Goal: Transaction & Acquisition: Purchase product/service

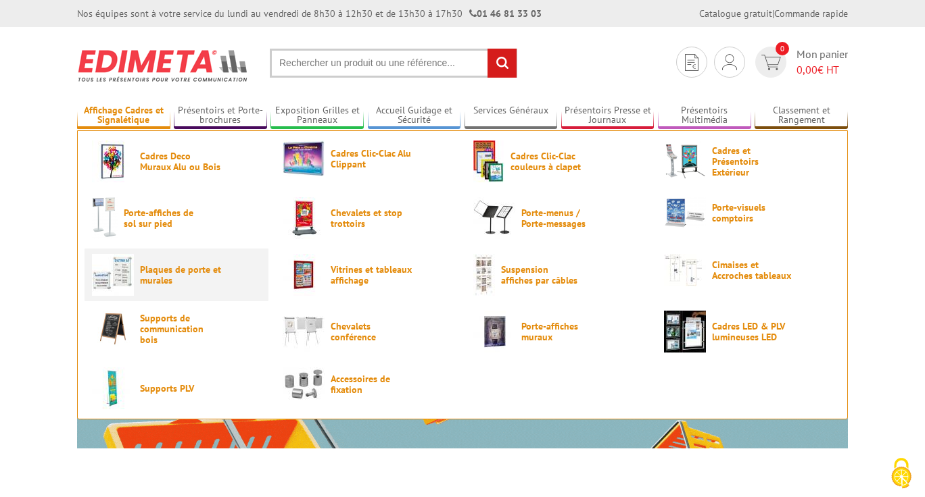
click at [157, 272] on span "Plaques de porte et murales" at bounding box center [180, 275] width 81 height 22
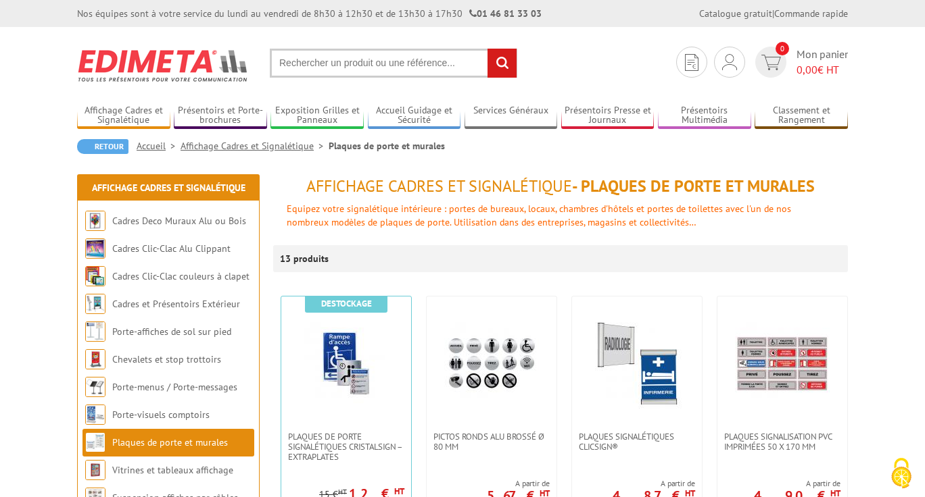
click at [351, 66] on input "text" at bounding box center [393, 63] width 247 height 29
type input "porte affiche plexi"
click at [487, 49] on input "rechercher" at bounding box center [501, 63] width 29 height 29
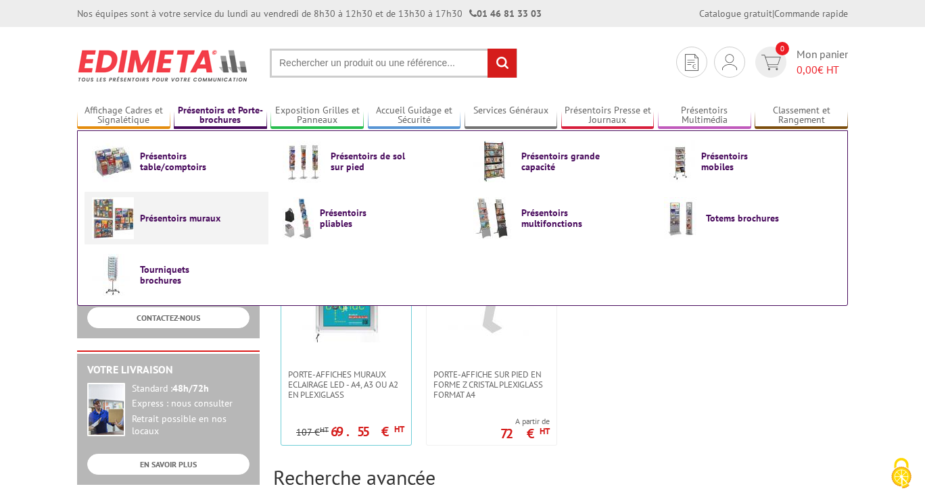
click at [132, 226] on img at bounding box center [113, 218] width 42 height 42
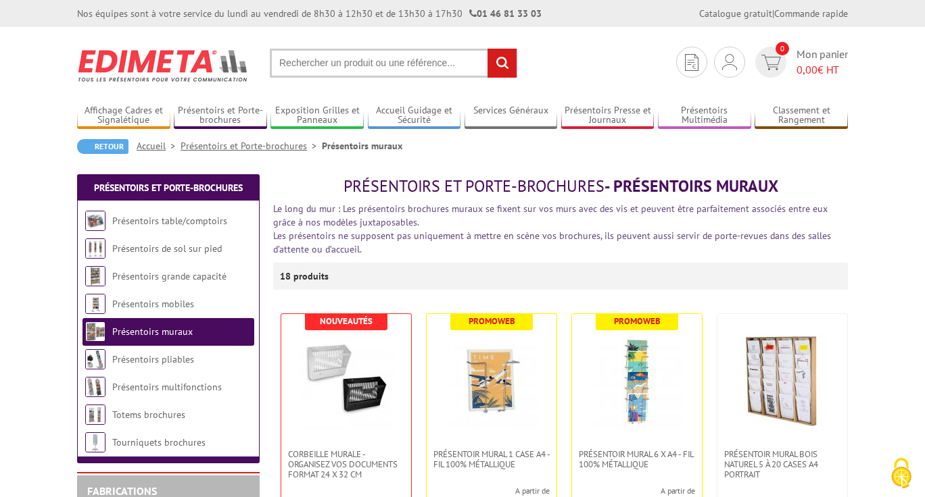
click at [385, 62] on input "text" at bounding box center [393, 63] width 247 height 29
type input "presentoir mural plexiglass"
click at [487, 49] on input "rechercher" at bounding box center [501, 63] width 29 height 29
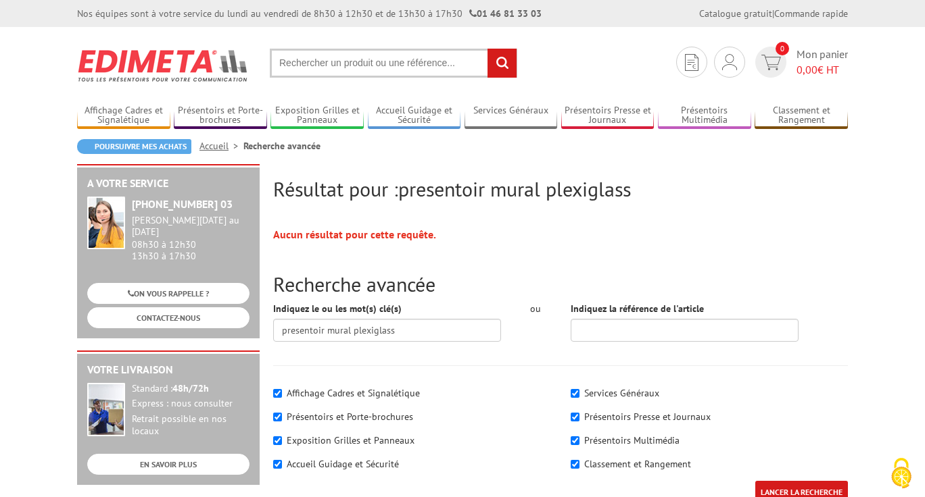
click at [398, 74] on input "text" at bounding box center [393, 63] width 247 height 29
click at [398, 72] on input "text" at bounding box center [393, 63] width 247 height 29
click at [371, 64] on input "text" at bounding box center [393, 63] width 247 height 29
type input "presentoir mural plexi"
click at [487, 49] on input "rechercher" at bounding box center [501, 63] width 29 height 29
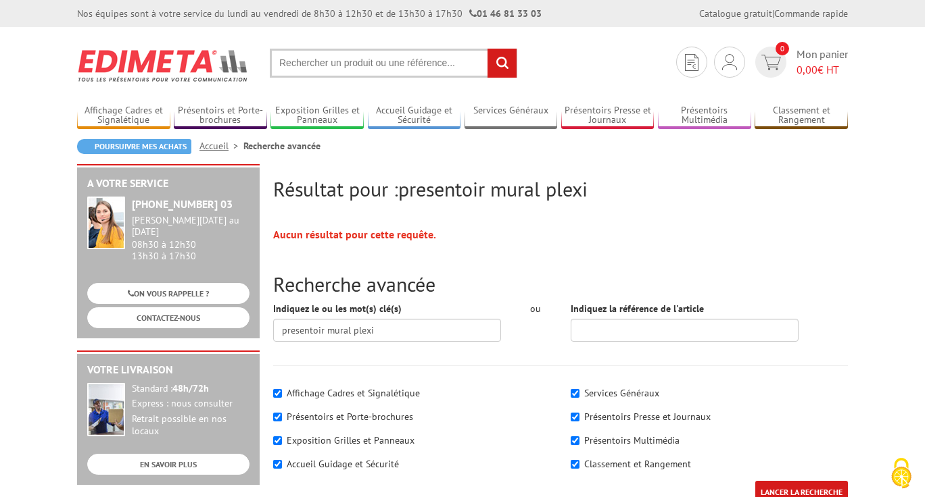
click at [365, 59] on input "text" at bounding box center [393, 63] width 247 height 29
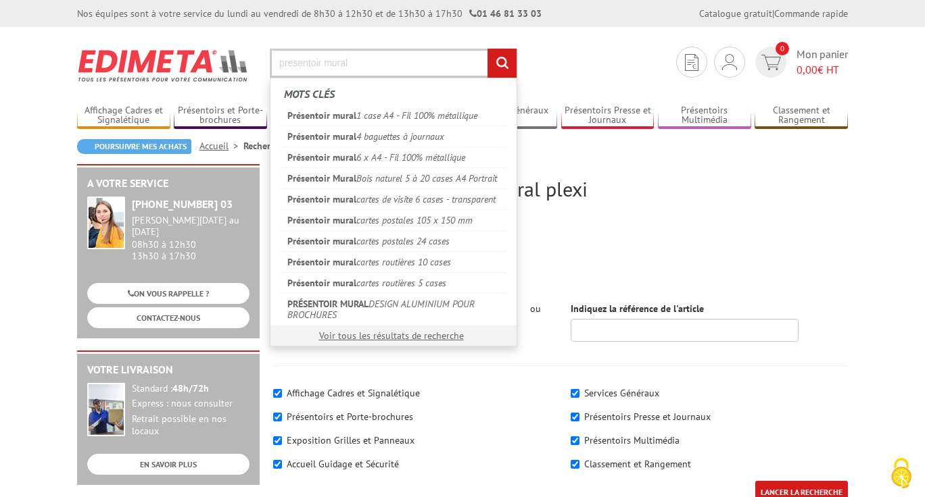
type input "presentoir mural"
click at [487, 49] on input "rechercher" at bounding box center [501, 63] width 29 height 29
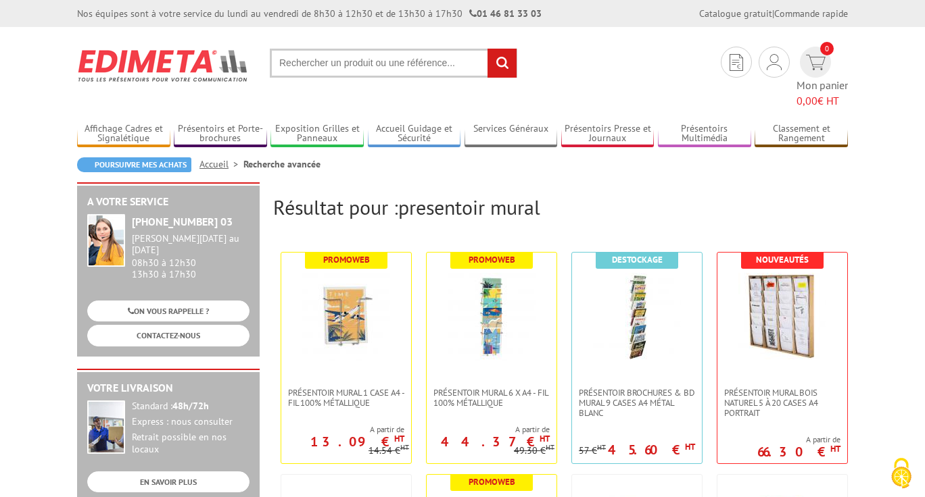
click at [431, 51] on input "text" at bounding box center [393, 63] width 247 height 29
click at [355, 73] on input "text" at bounding box center [393, 63] width 247 height 29
click at [326, 65] on input "text" at bounding box center [393, 63] width 247 height 29
click at [402, 61] on input "text" at bounding box center [393, 63] width 247 height 29
type input "panneau multi visuel"
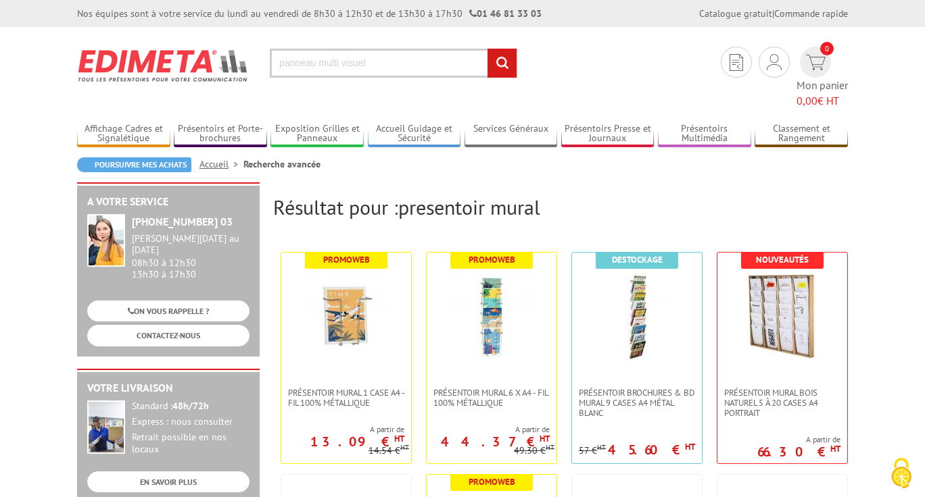
click at [487, 49] on input "rechercher" at bounding box center [501, 63] width 29 height 29
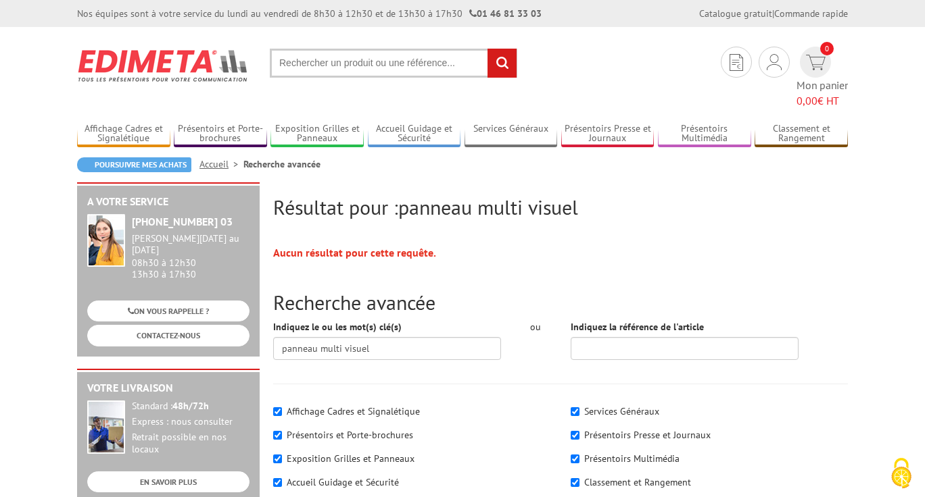
click at [370, 71] on input "text" at bounding box center [393, 63] width 247 height 29
type input "panneau verticaux"
click at [487, 49] on input "rechercher" at bounding box center [501, 63] width 29 height 29
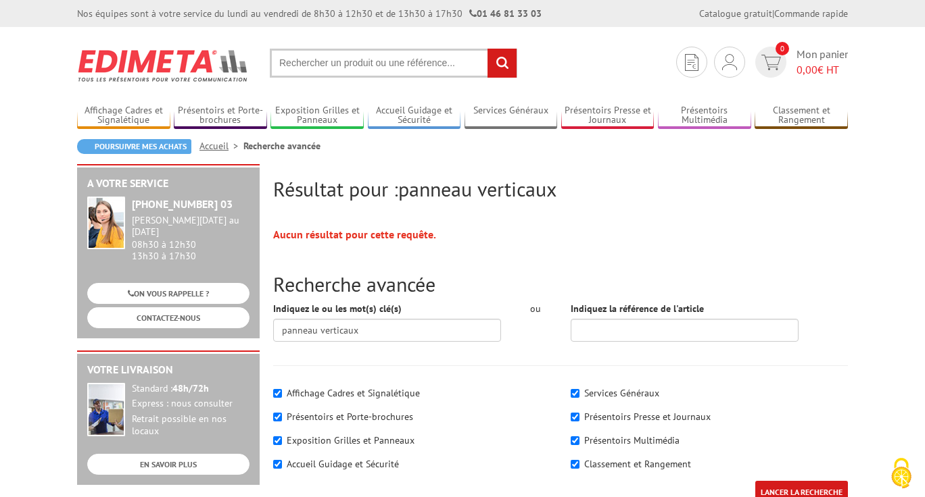
click at [342, 62] on input "text" at bounding box center [393, 63] width 247 height 29
click at [372, 60] on input "text" at bounding box center [393, 63] width 247 height 29
type input "porte affiche mural"
click at [487, 49] on input "rechercher" at bounding box center [501, 63] width 29 height 29
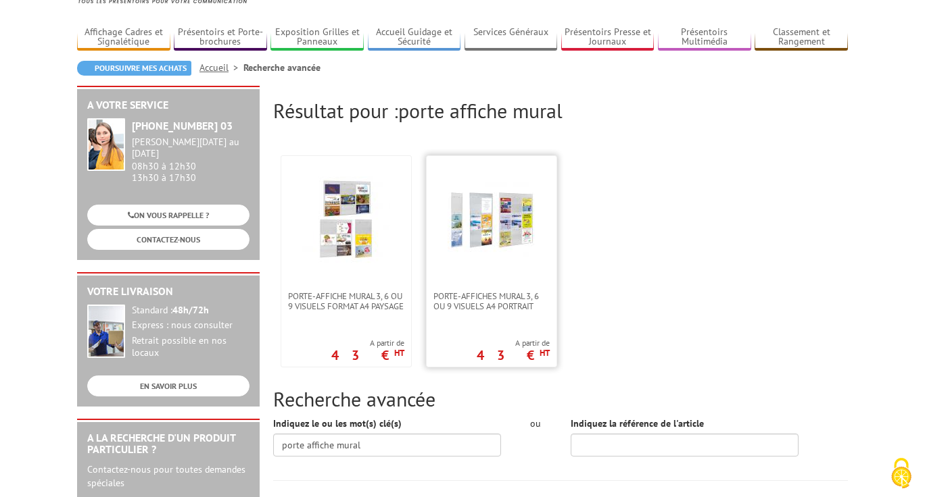
scroll to position [91, 0]
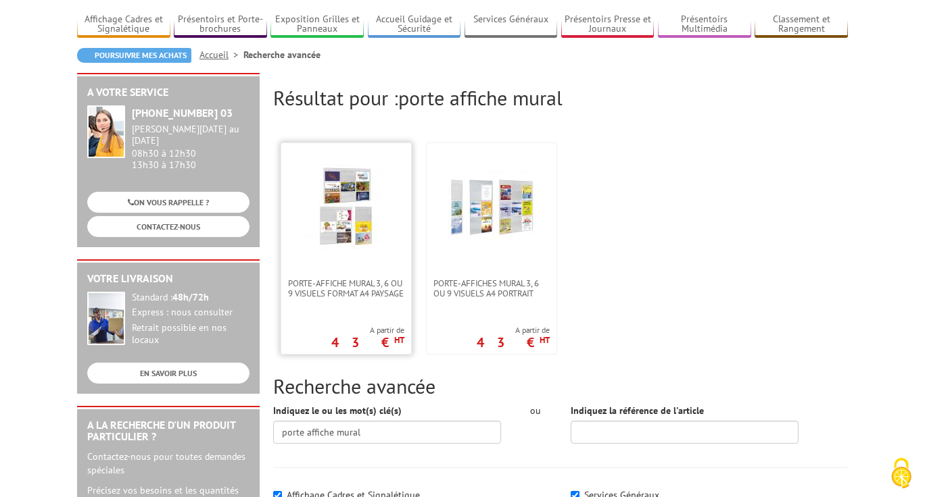
click at [347, 195] on img at bounding box center [346, 208] width 88 height 88
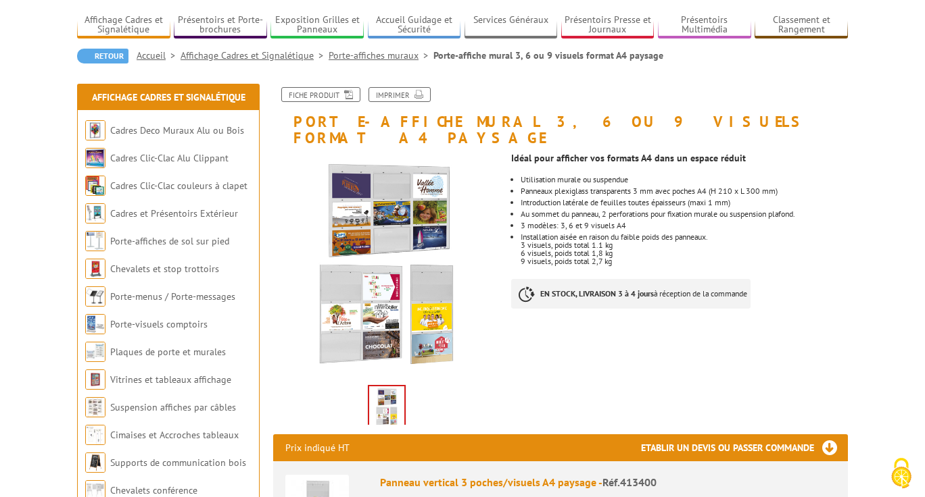
scroll to position [90, 0]
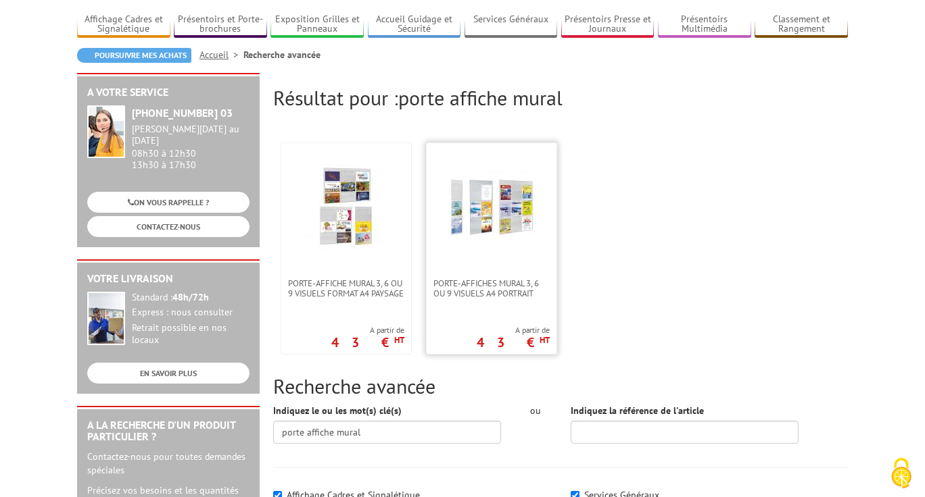
click at [527, 207] on img at bounding box center [491, 208] width 88 height 88
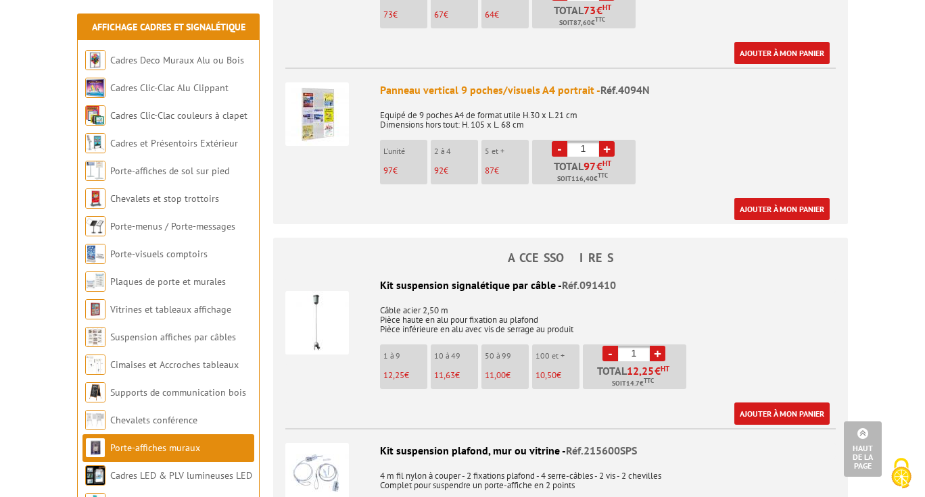
scroll to position [716, 0]
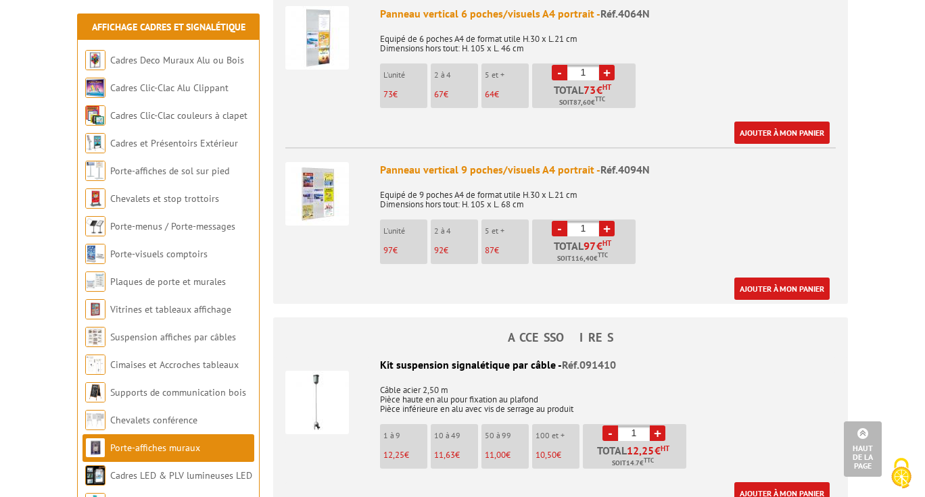
click at [317, 181] on img at bounding box center [317, 194] width 64 height 64
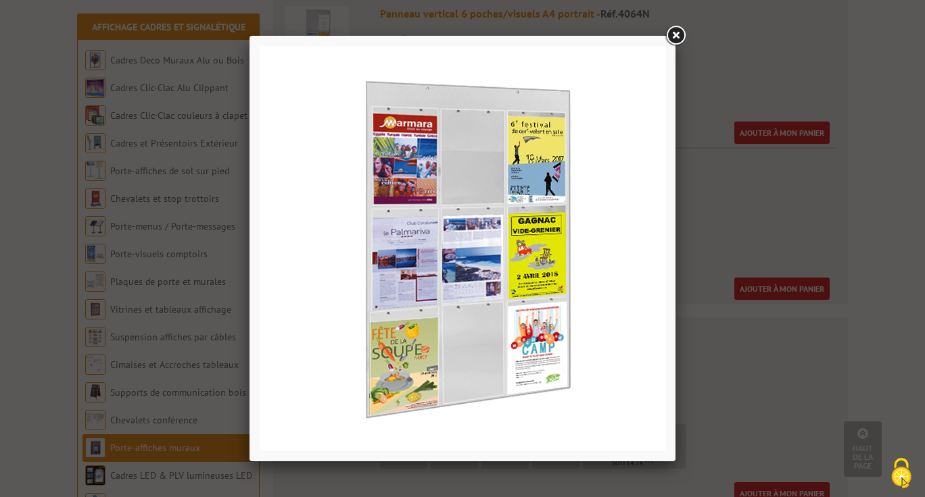
click at [675, 32] on link at bounding box center [675, 36] width 24 height 24
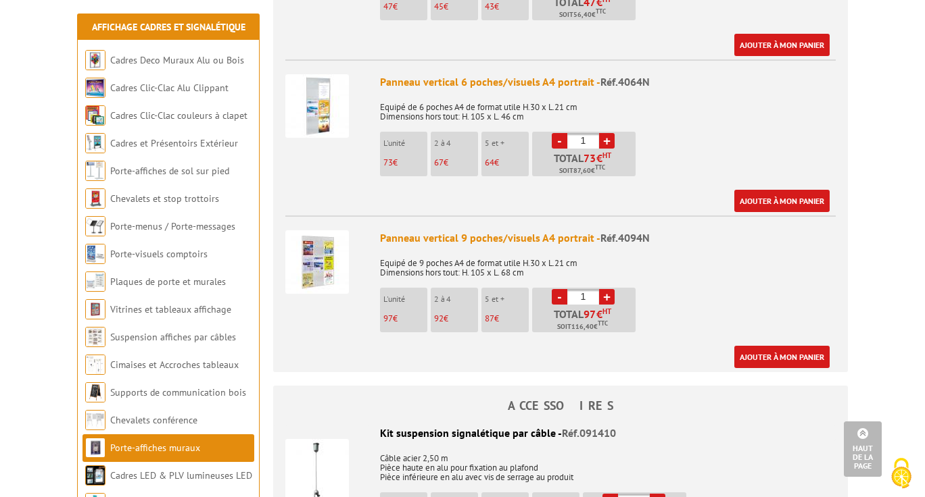
scroll to position [604, 0]
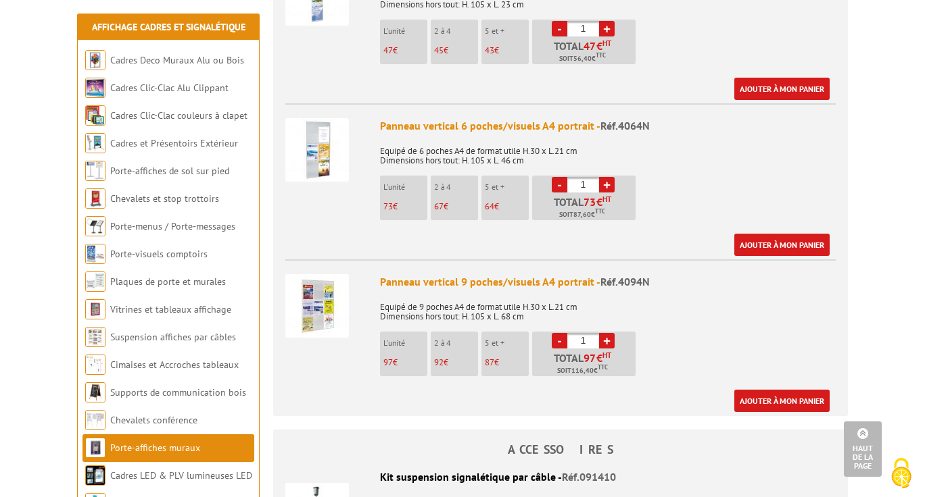
click at [323, 130] on img at bounding box center [317, 150] width 64 height 64
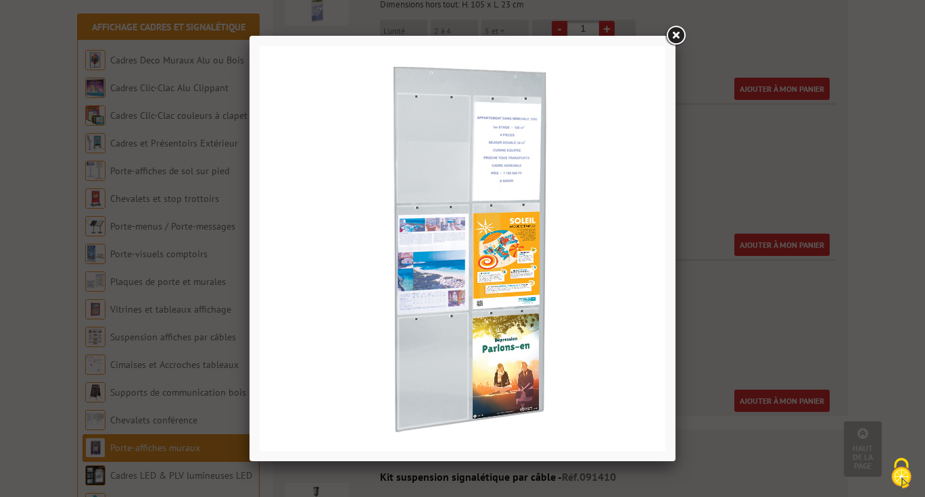
click at [679, 32] on link at bounding box center [675, 36] width 24 height 24
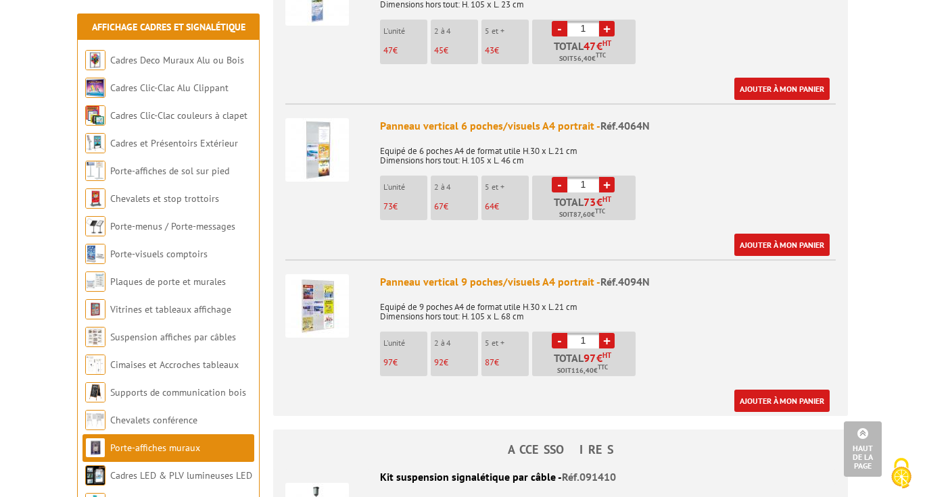
click at [324, 136] on img at bounding box center [317, 150] width 64 height 64
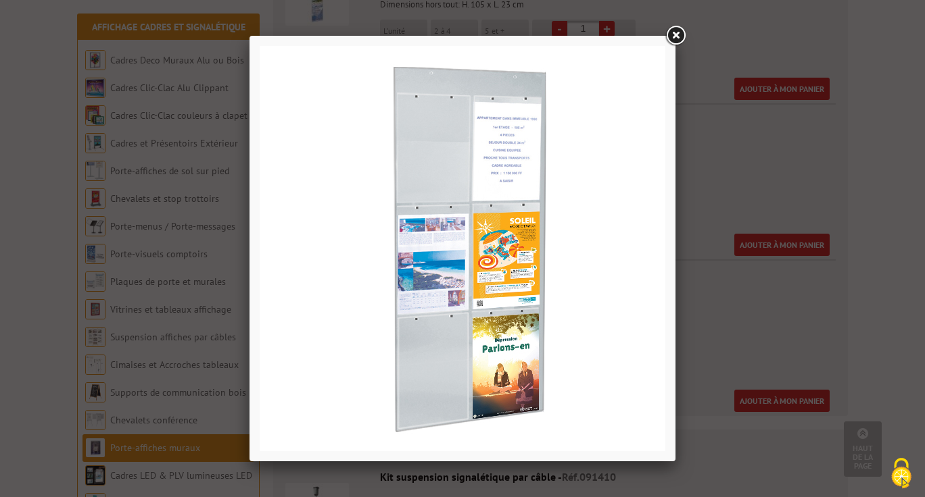
click at [678, 38] on link at bounding box center [675, 36] width 24 height 24
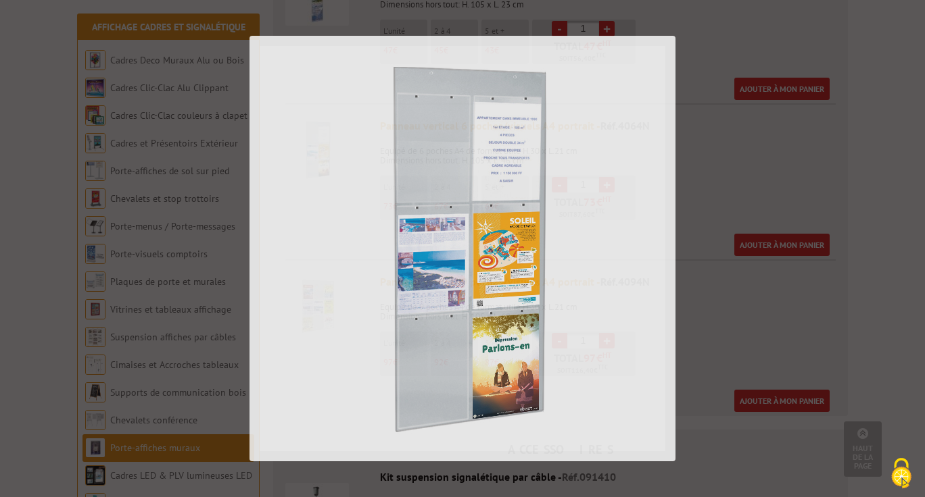
click at [678, 38] on div at bounding box center [462, 248] width 925 height 497
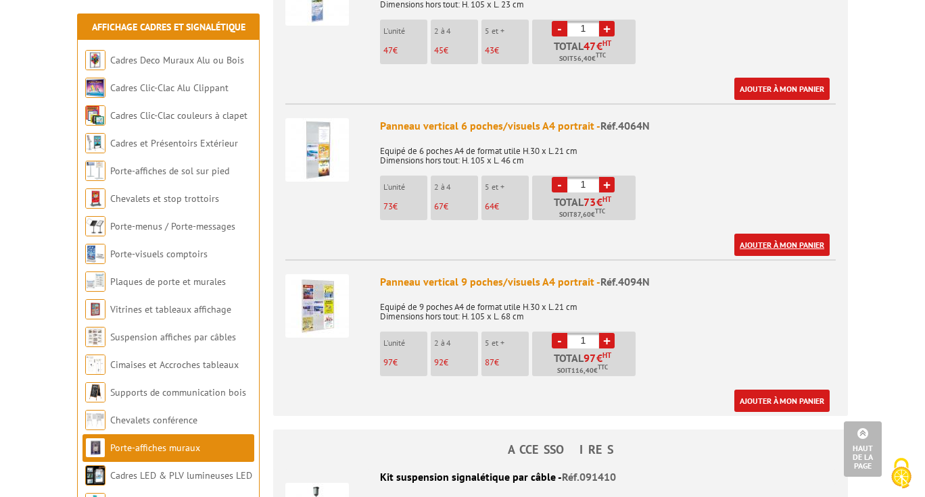
click at [793, 234] on link "Ajouter à mon panier" at bounding box center [781, 245] width 95 height 22
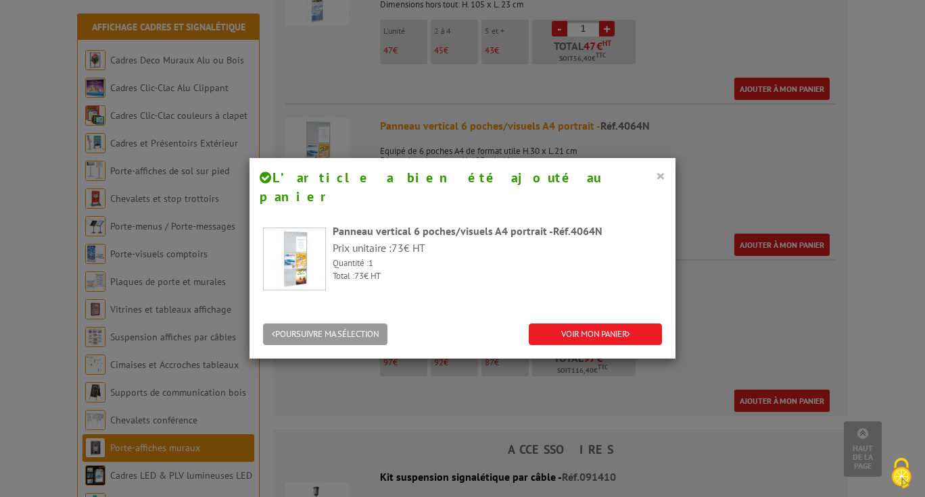
click at [660, 172] on button "×" at bounding box center [660, 176] width 9 height 18
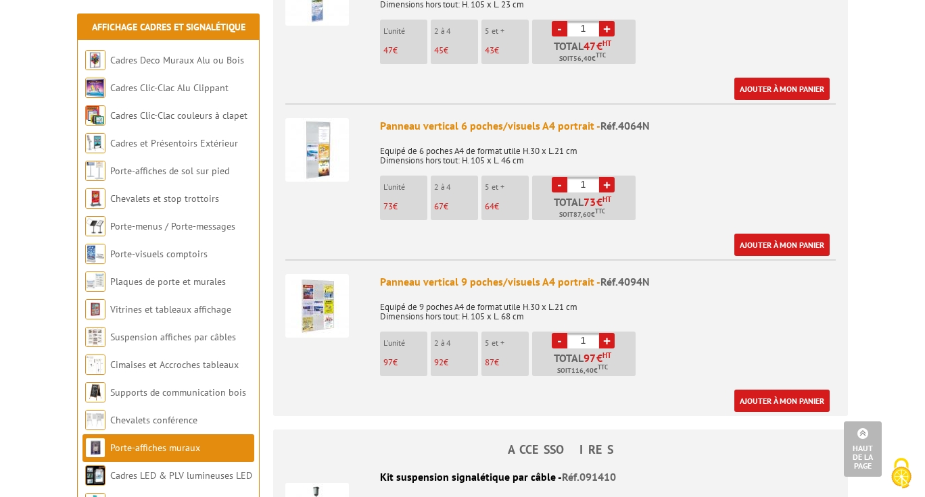
click at [334, 137] on img at bounding box center [317, 150] width 64 height 64
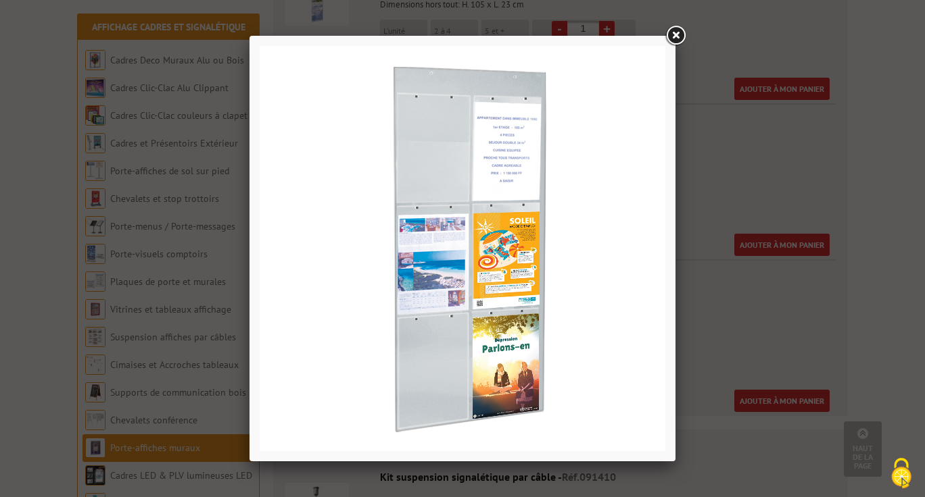
click at [675, 36] on link at bounding box center [675, 36] width 24 height 24
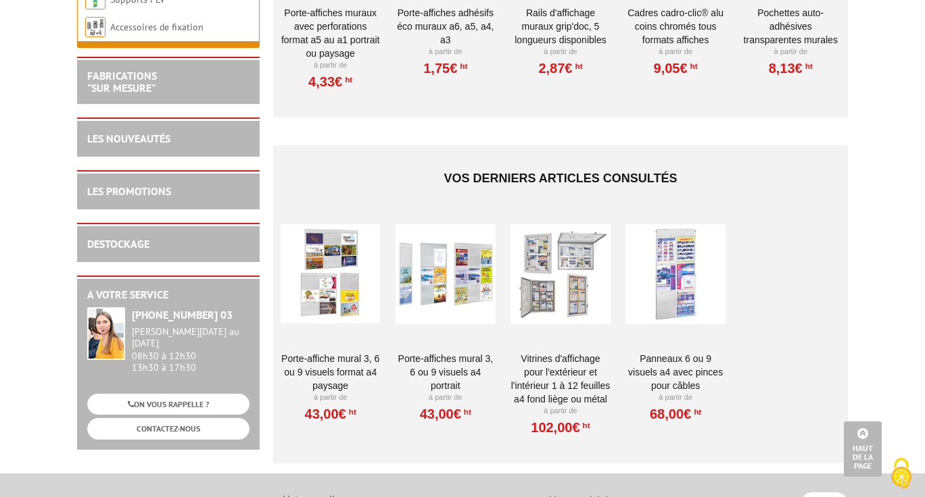
scroll to position [2102, 0]
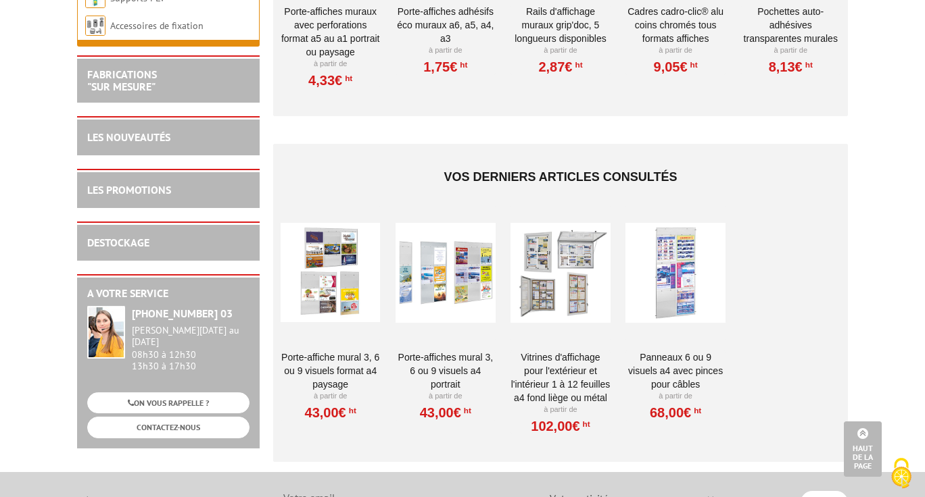
click at [335, 238] on div at bounding box center [329, 272] width 99 height 135
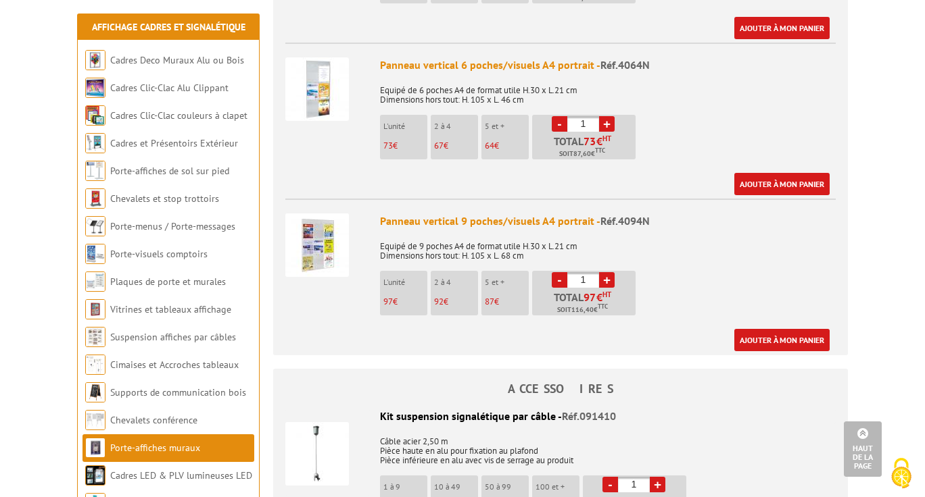
scroll to position [670, 0]
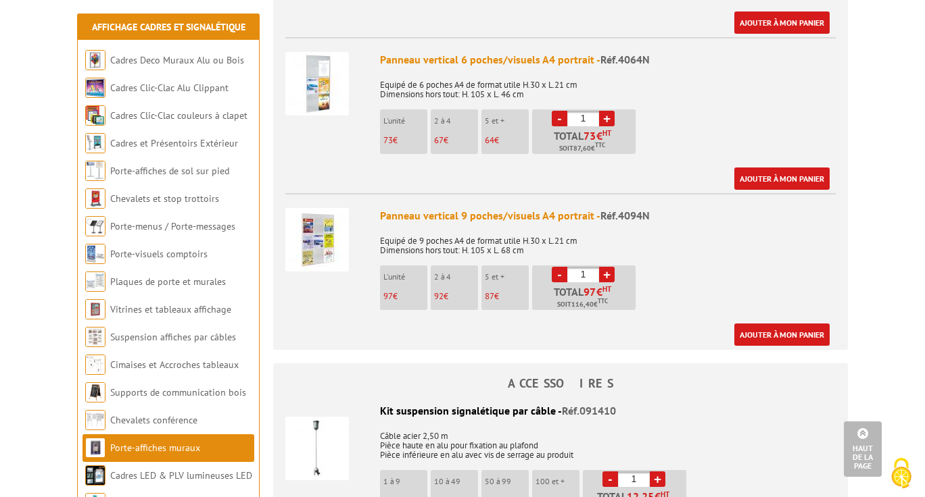
click at [324, 222] on img at bounding box center [317, 240] width 64 height 64
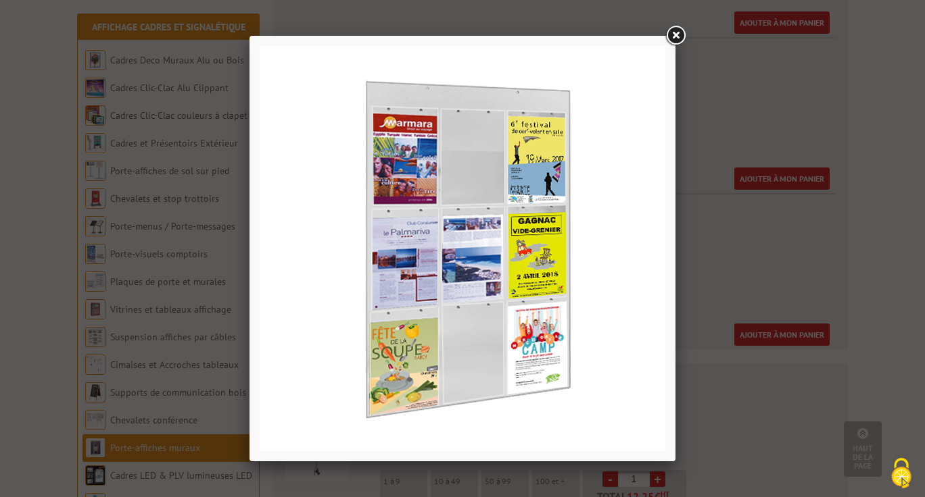
click at [685, 36] on link at bounding box center [675, 36] width 24 height 24
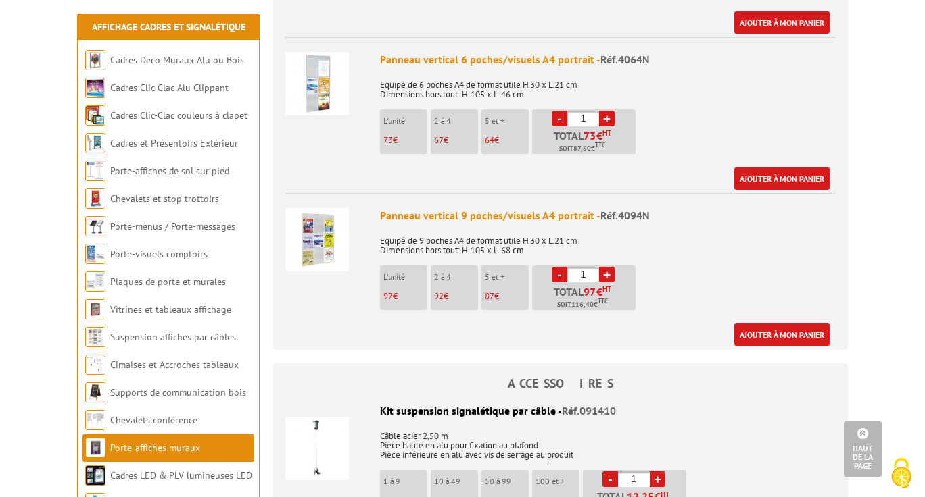
click at [502, 208] on div "Panneau vertical 9 poches/visuels A4 portrait - Réf.4094N" at bounding box center [608, 216] width 456 height 16
click at [491, 230] on p "Equipé de 9 poches A4 de format utile H.30 x L.21 cm Dimensions hors tout: H. 1…" at bounding box center [608, 241] width 456 height 28
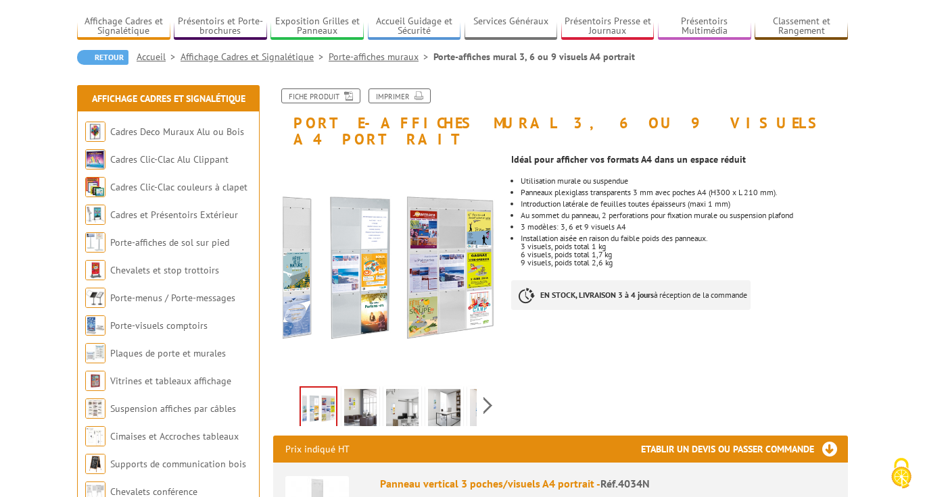
scroll to position [0, 0]
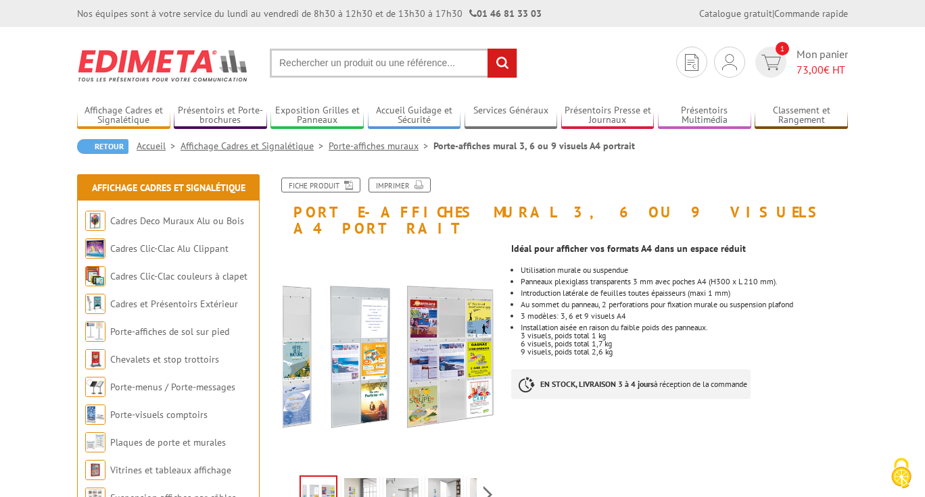
click at [383, 60] on input "text" at bounding box center [393, 63] width 247 height 29
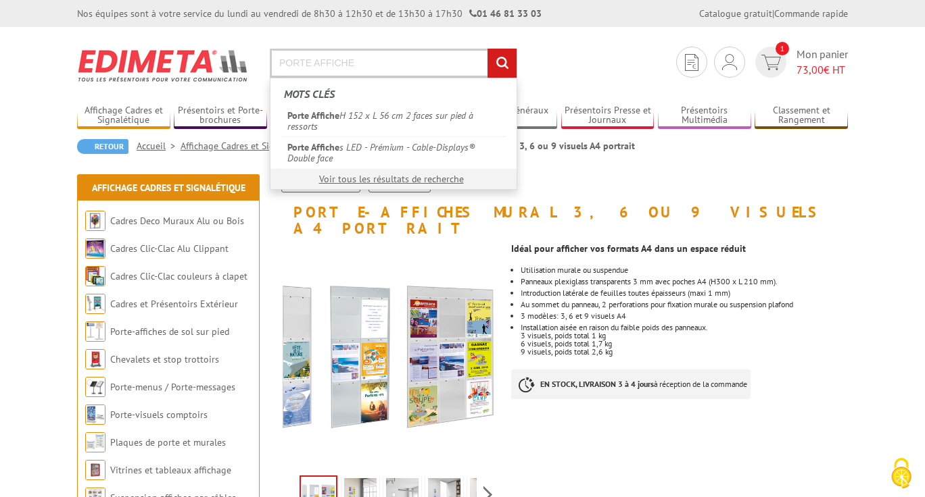
click at [312, 64] on input "PORTE AFFICHE" at bounding box center [393, 63] width 247 height 29
click at [316, 64] on input "PORTE AFFICHE" at bounding box center [393, 63] width 247 height 29
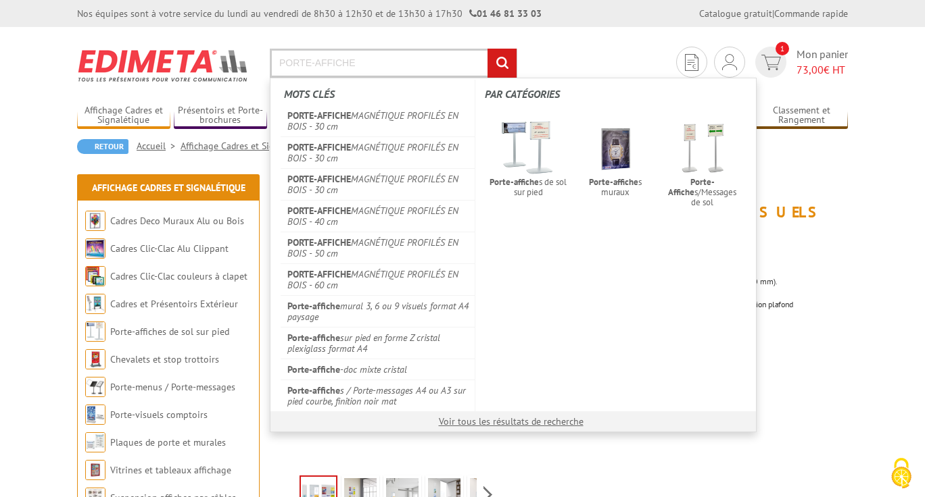
click at [371, 75] on input "PORTE-AFFICHE" at bounding box center [393, 63] width 247 height 29
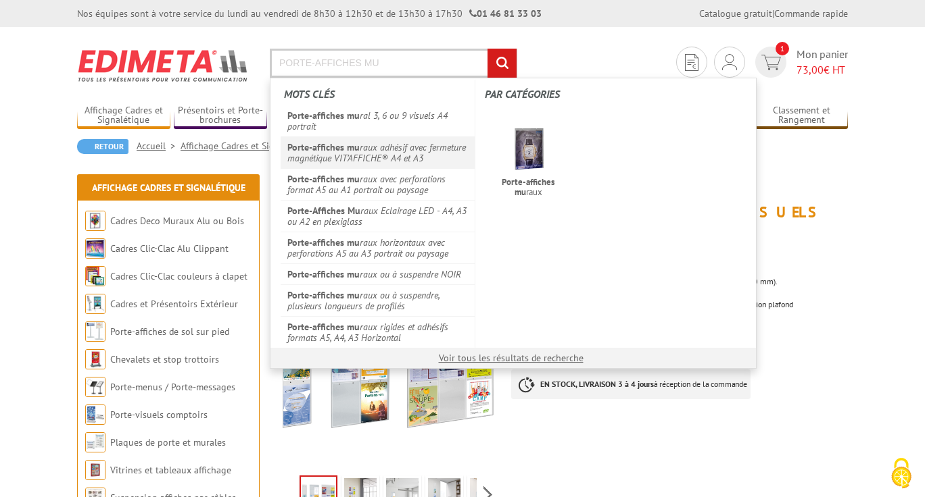
type input "PORTE-AFFICHES MU"
click at [373, 153] on link "Porte-affiches mu raux adhésif avec fermeture magnétique VIT’AFFICHE® A4 et A3" at bounding box center [377, 153] width 194 height 32
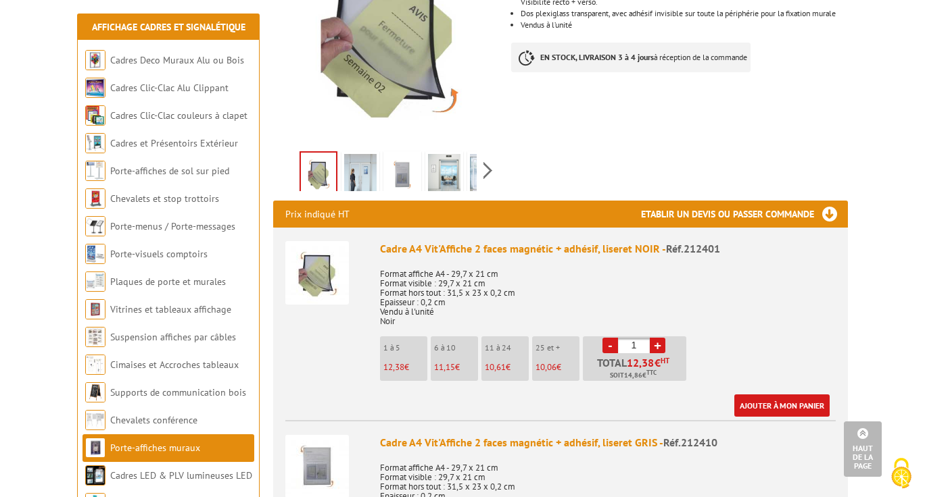
scroll to position [486, 0]
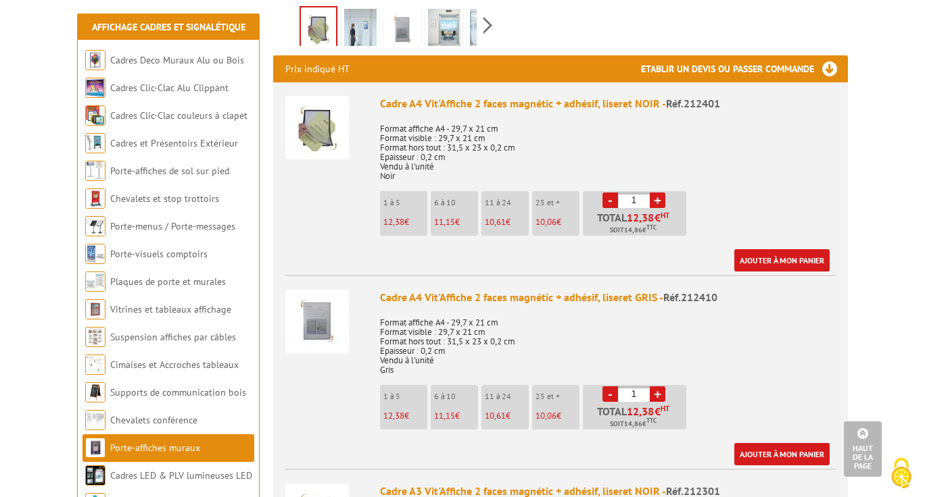
click at [316, 297] on img at bounding box center [317, 322] width 64 height 64
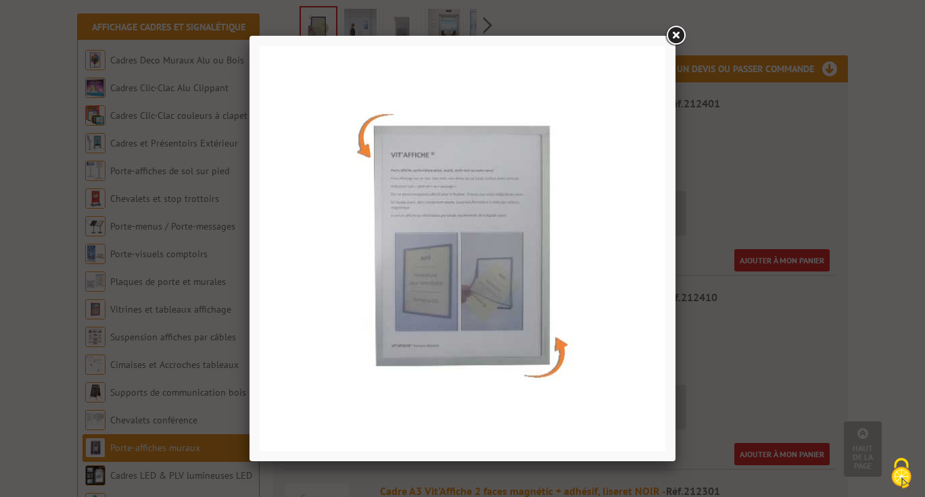
click at [679, 32] on link at bounding box center [675, 36] width 24 height 24
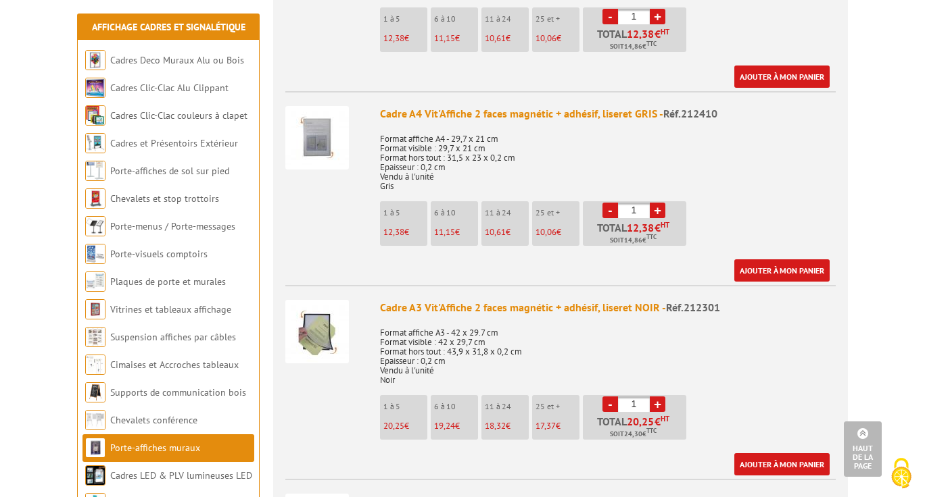
scroll to position [679, 0]
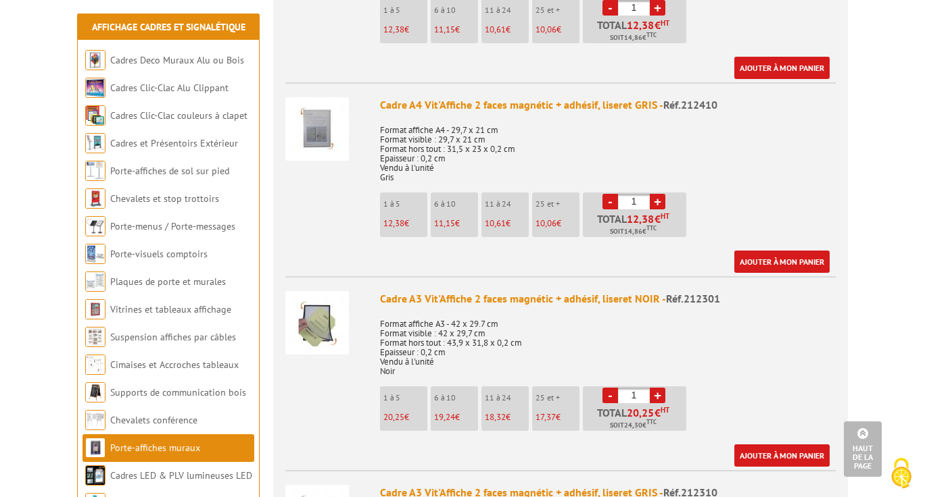
click at [606, 276] on li "Cadre A3 Vit'Affiche 2 faces magnétic + adhésif, liseret NOIR - Réf.212301 Form…" at bounding box center [560, 371] width 550 height 191
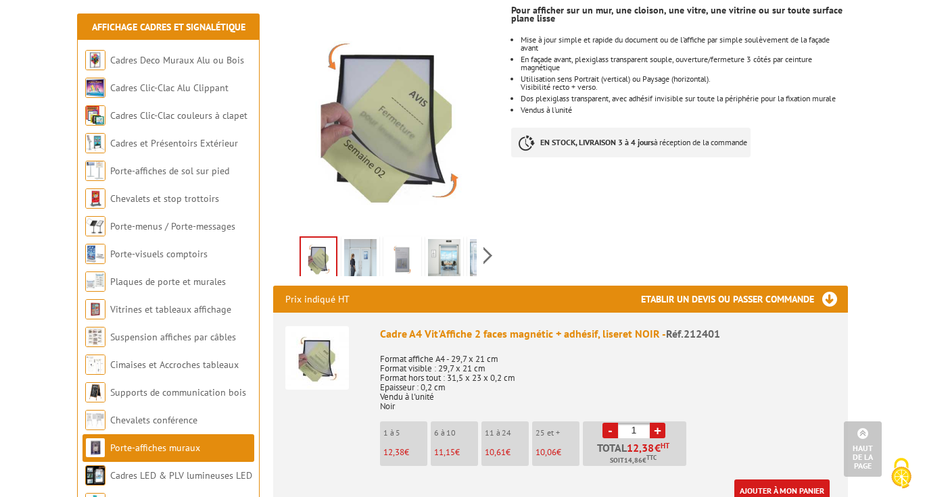
scroll to position [235, 0]
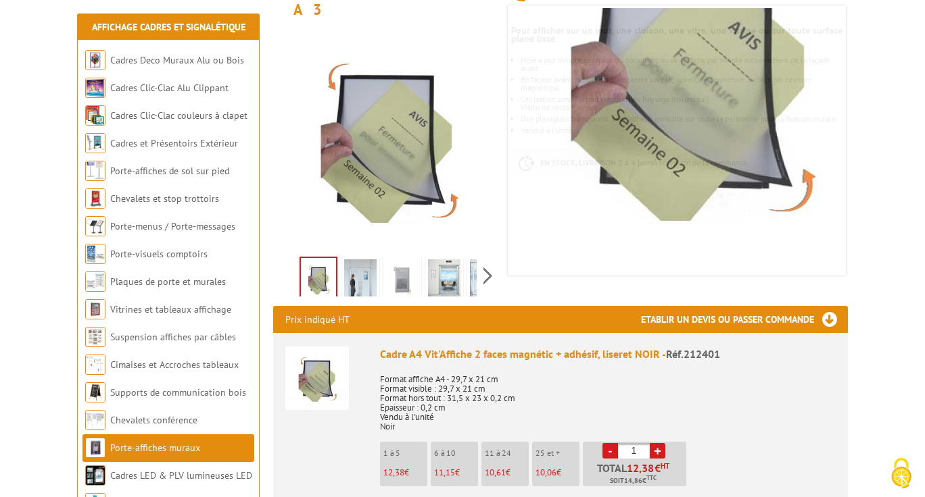
click at [369, 260] on img at bounding box center [360, 281] width 32 height 42
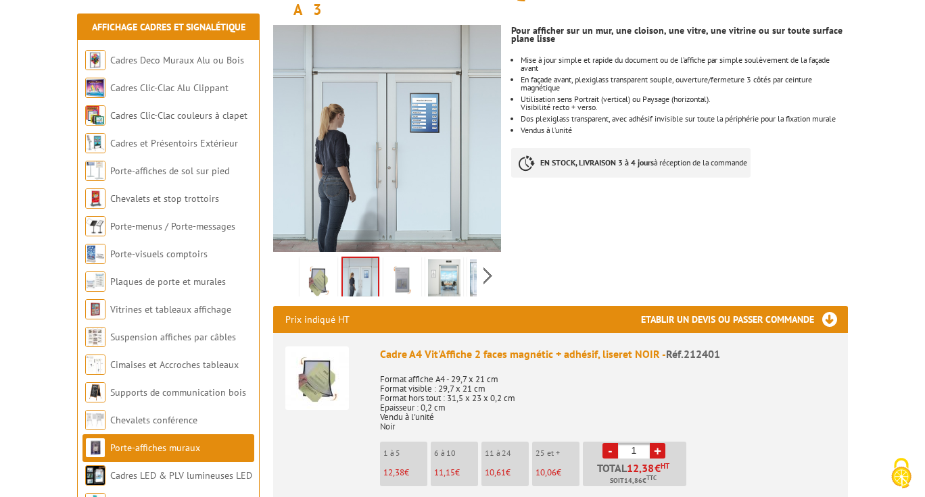
click at [399, 261] on img at bounding box center [402, 281] width 32 height 42
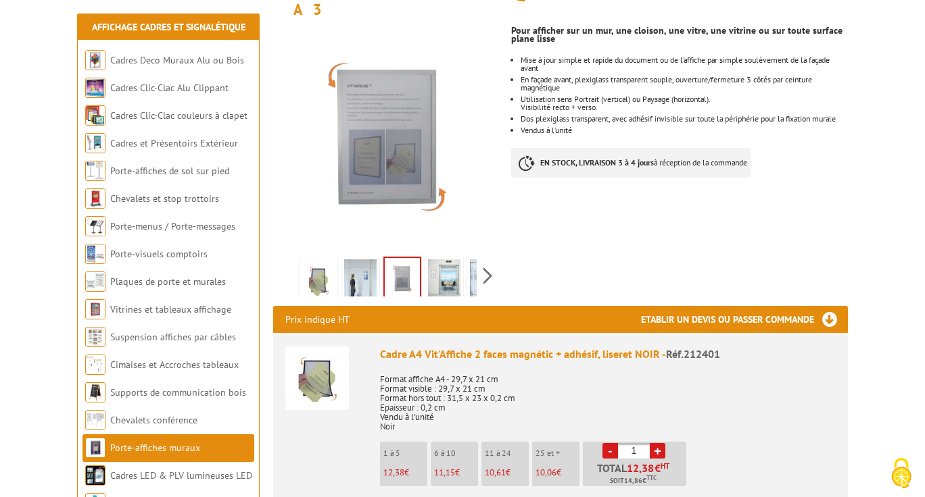
click at [447, 260] on img at bounding box center [444, 281] width 32 height 42
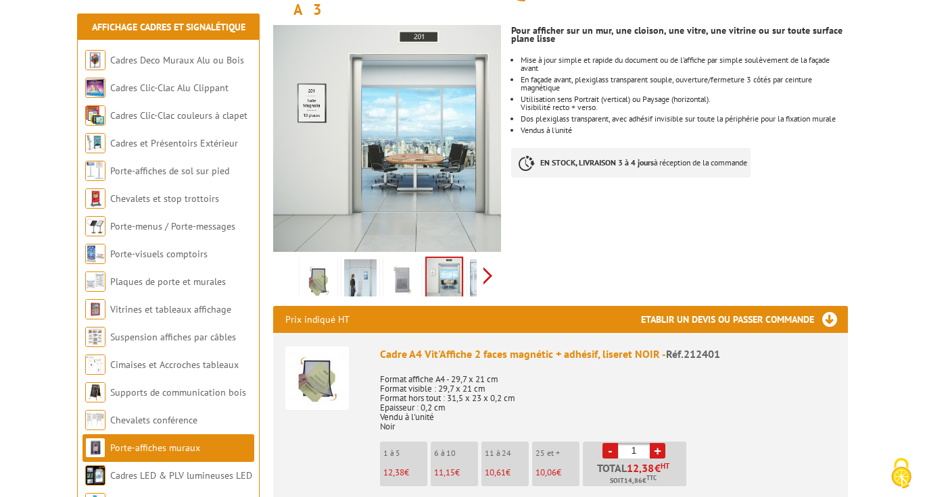
click at [491, 258] on div "Previous Next" at bounding box center [387, 275] width 228 height 47
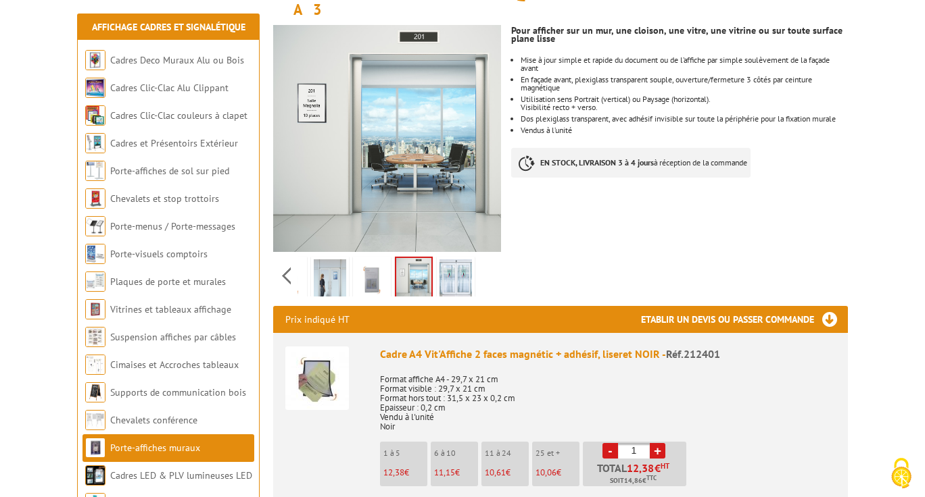
click at [491, 258] on div "Previous Next" at bounding box center [387, 275] width 228 height 47
click at [452, 260] on img at bounding box center [455, 281] width 32 height 42
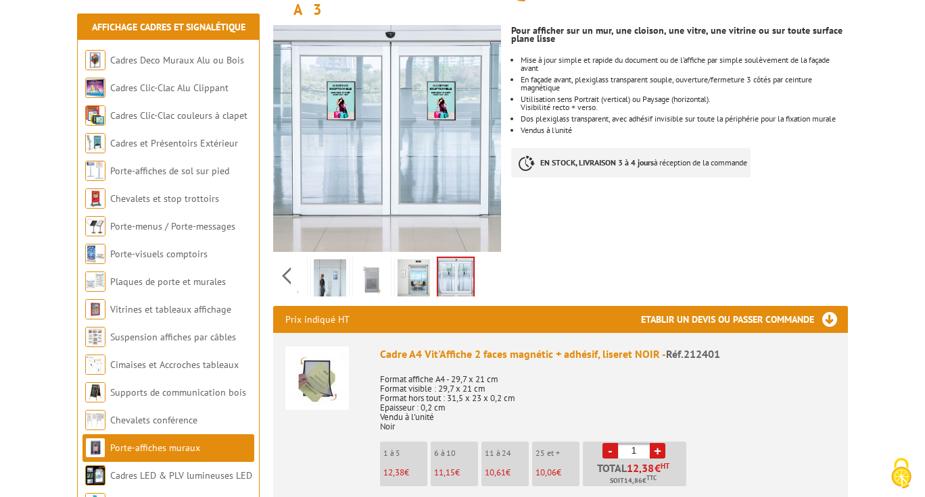
click at [418, 260] on img at bounding box center [413, 281] width 32 height 42
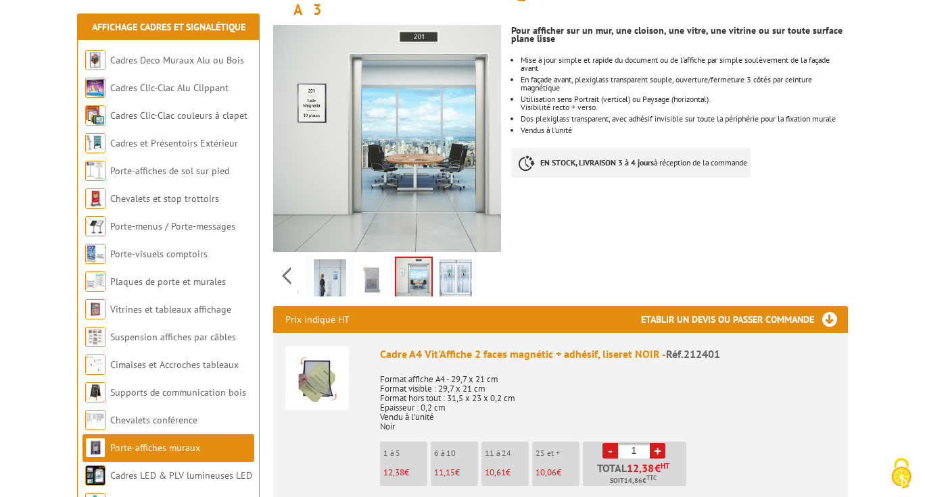
click at [368, 260] on img at bounding box center [372, 281] width 32 height 42
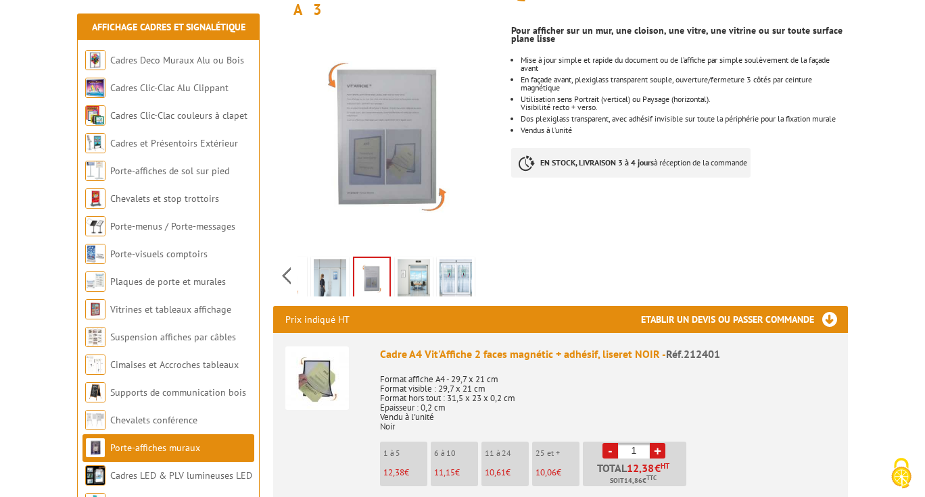
click at [330, 260] on img at bounding box center [330, 281] width 32 height 42
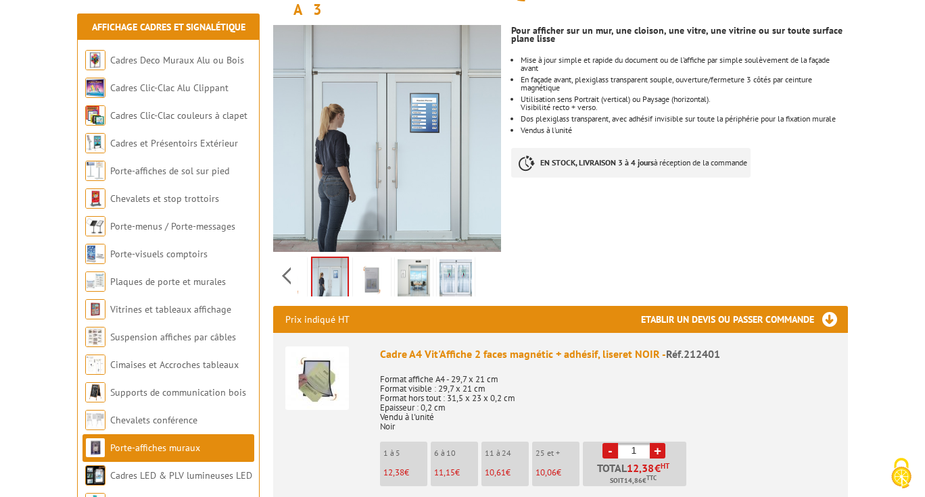
click at [378, 267] on img at bounding box center [372, 281] width 32 height 42
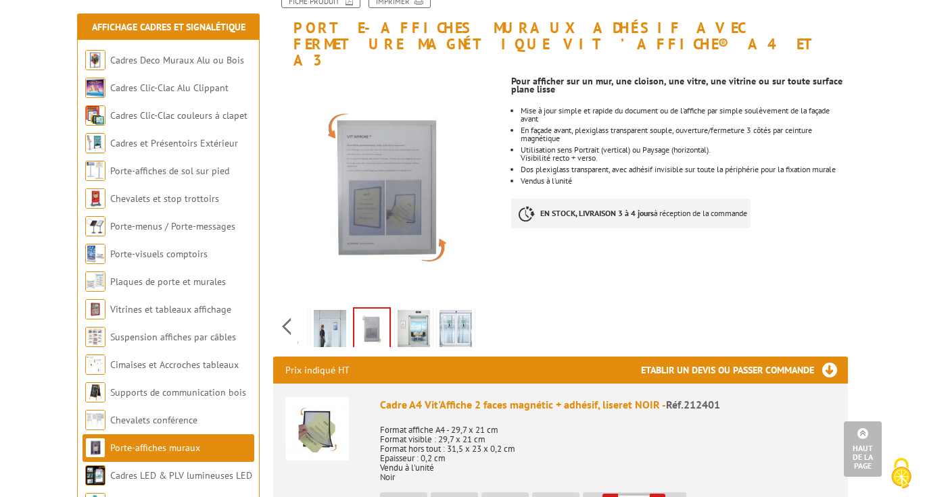
scroll to position [181, 0]
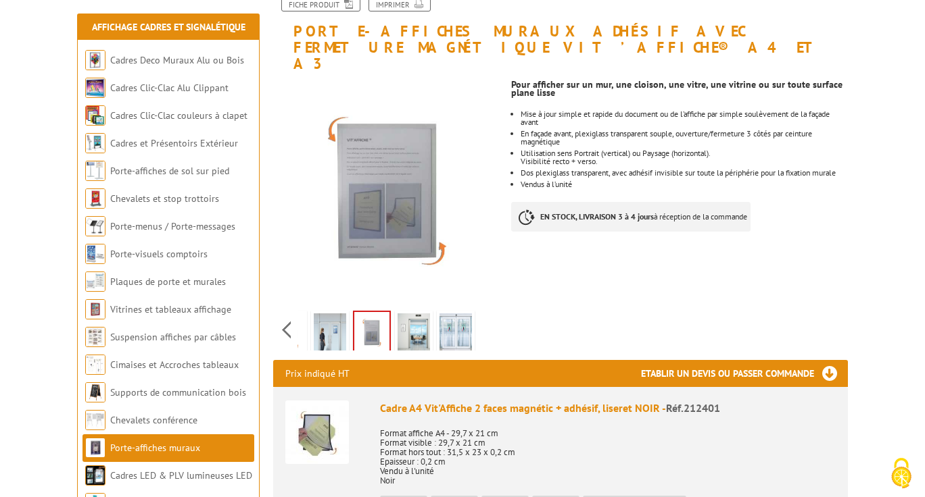
click at [314, 413] on img at bounding box center [317, 433] width 64 height 64
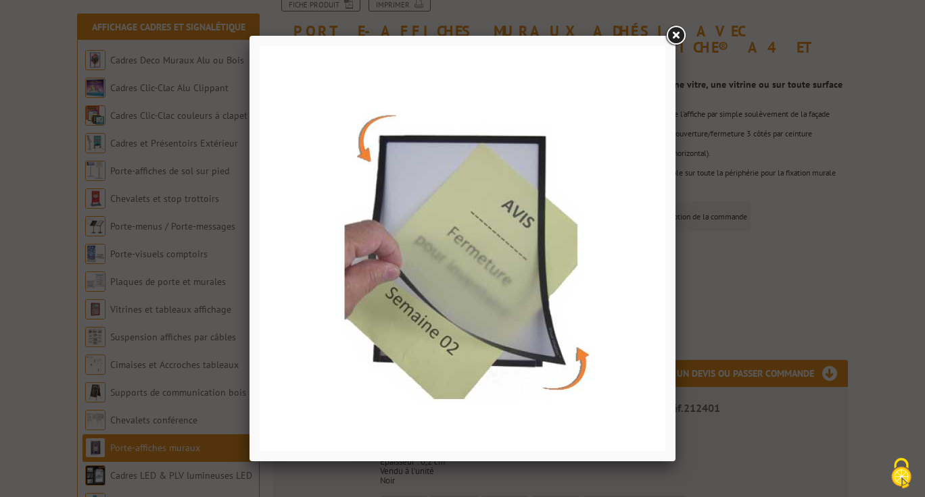
click at [678, 34] on link at bounding box center [675, 36] width 24 height 24
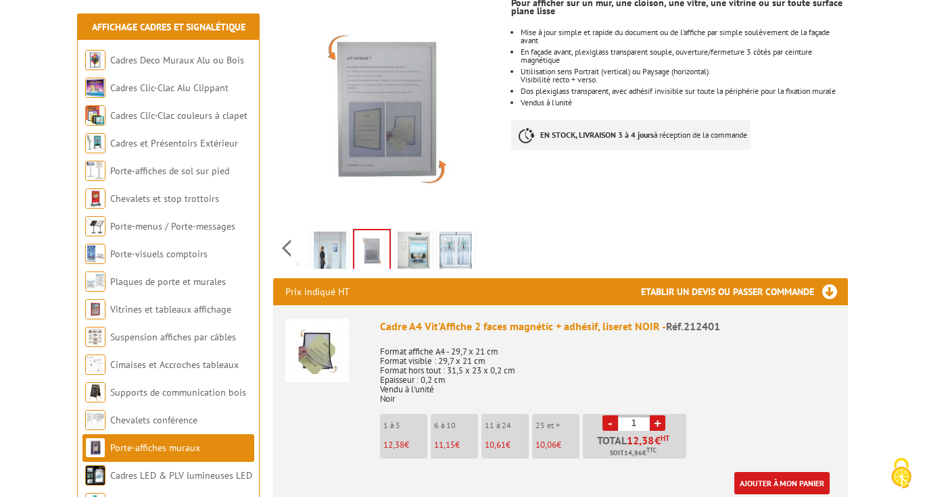
scroll to position [285, 0]
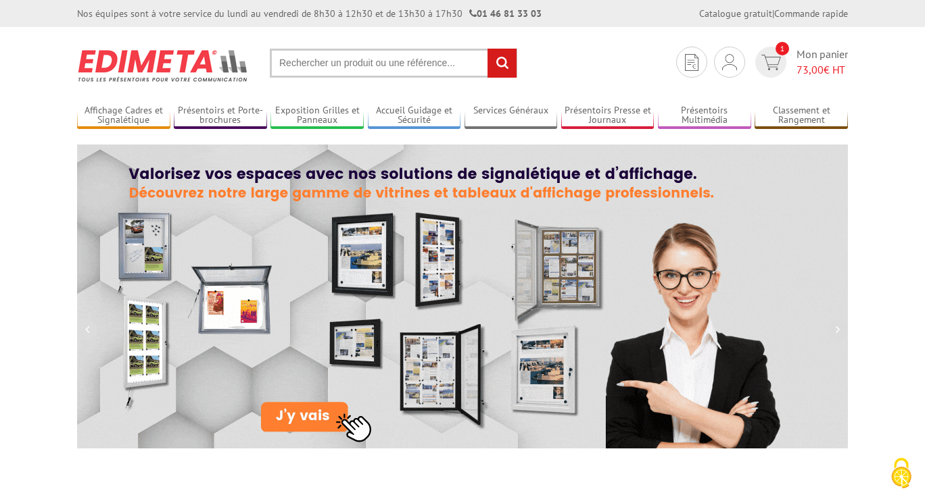
click at [372, 66] on input "text" at bounding box center [393, 63] width 247 height 29
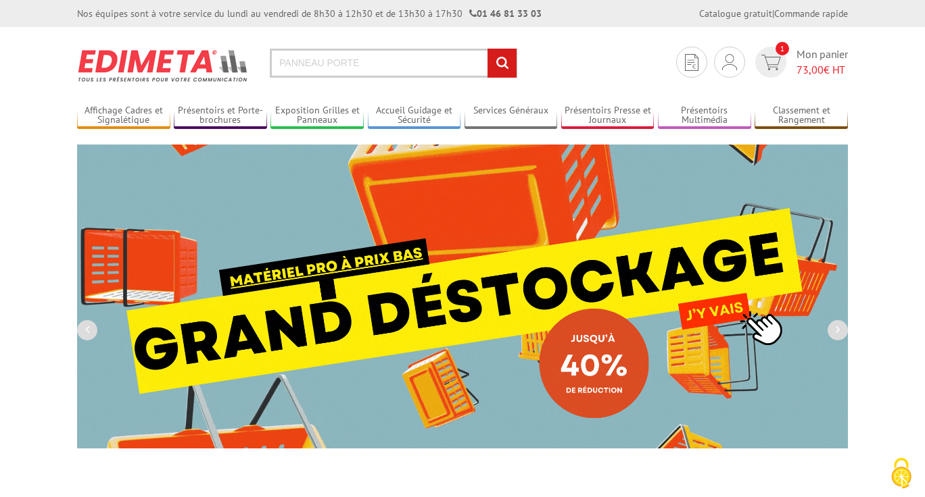
type input "PANNEAU PORTE"
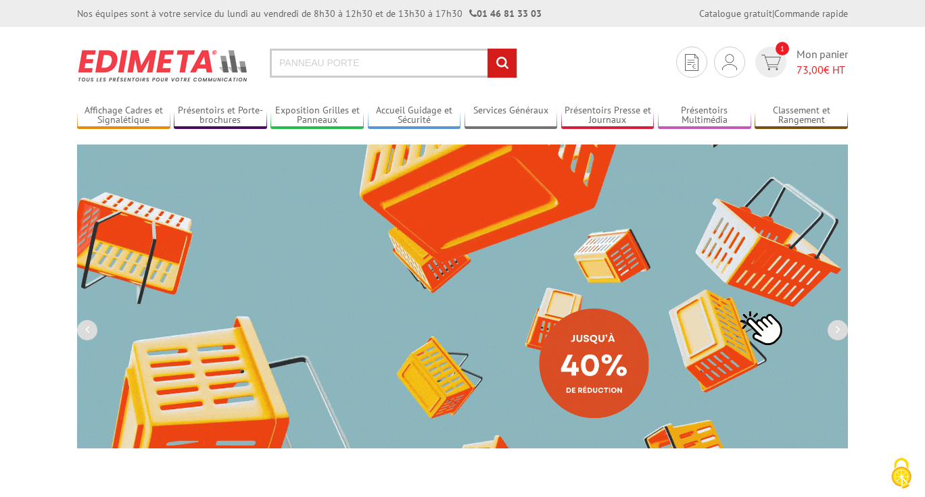
click at [487, 49] on input "rechercher" at bounding box center [501, 63] width 29 height 29
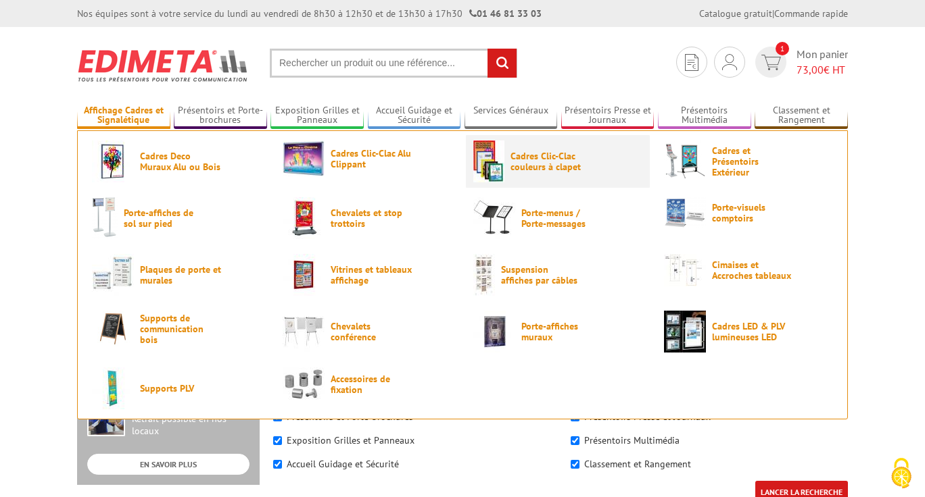
click at [508, 163] on link "Cadres Clic-Clac couleurs à clapet" at bounding box center [557, 162] width 169 height 42
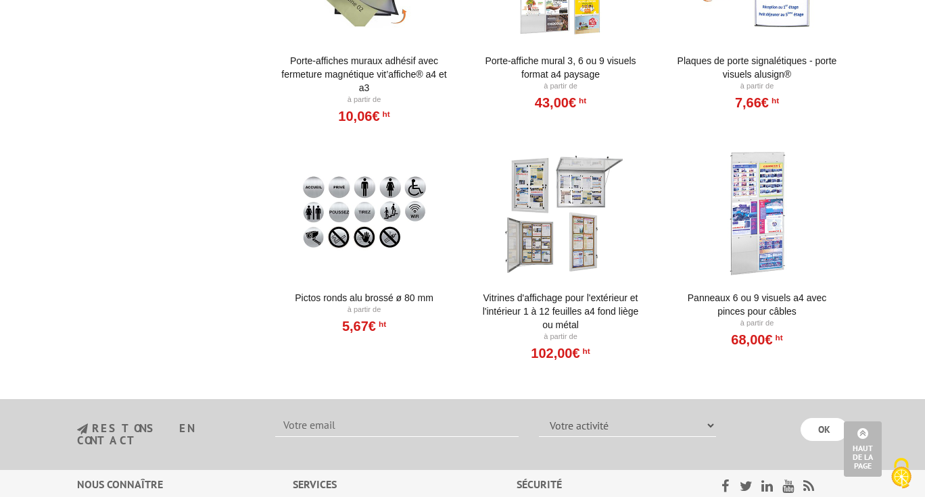
scroll to position [1169, 0]
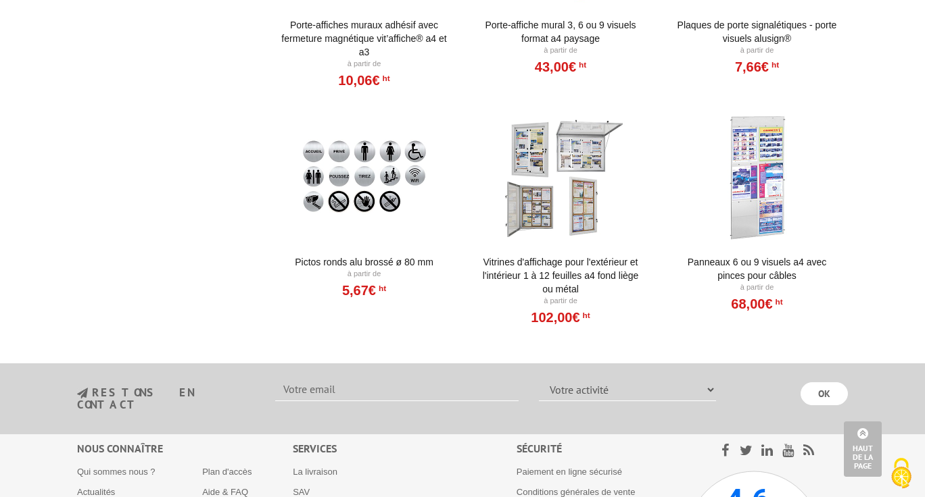
click at [384, 162] on div at bounding box center [363, 177] width 167 height 135
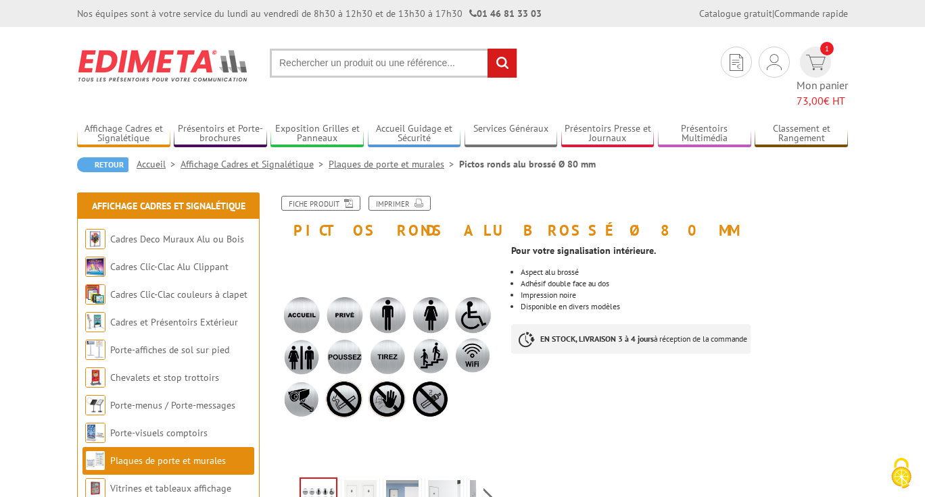
click at [304, 65] on input "text" at bounding box center [393, 63] width 247 height 29
click at [346, 61] on input "text" at bounding box center [393, 63] width 247 height 29
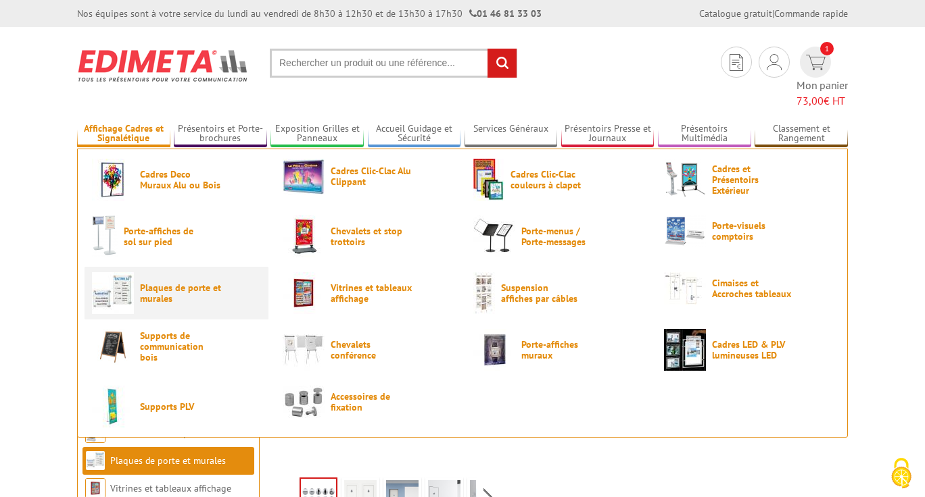
click at [126, 272] on img at bounding box center [113, 293] width 42 height 42
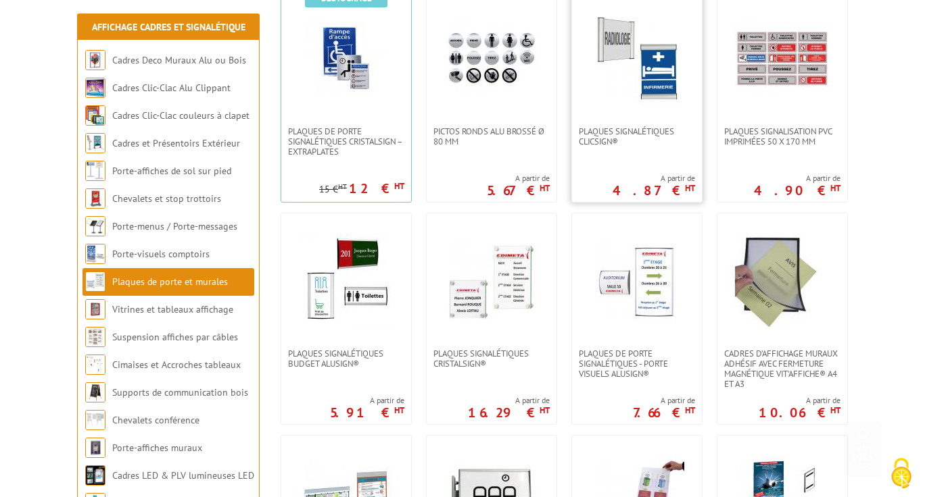
scroll to position [437, 0]
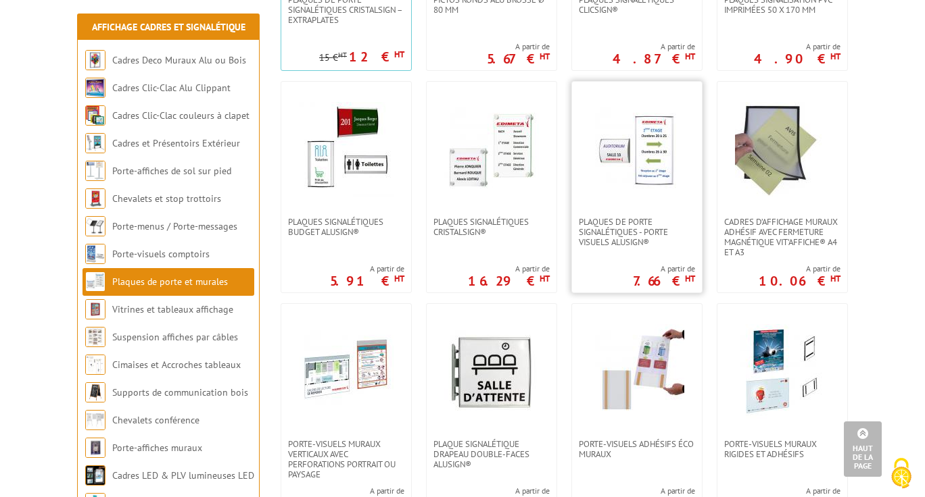
click at [635, 147] on img at bounding box center [636, 149] width 95 height 95
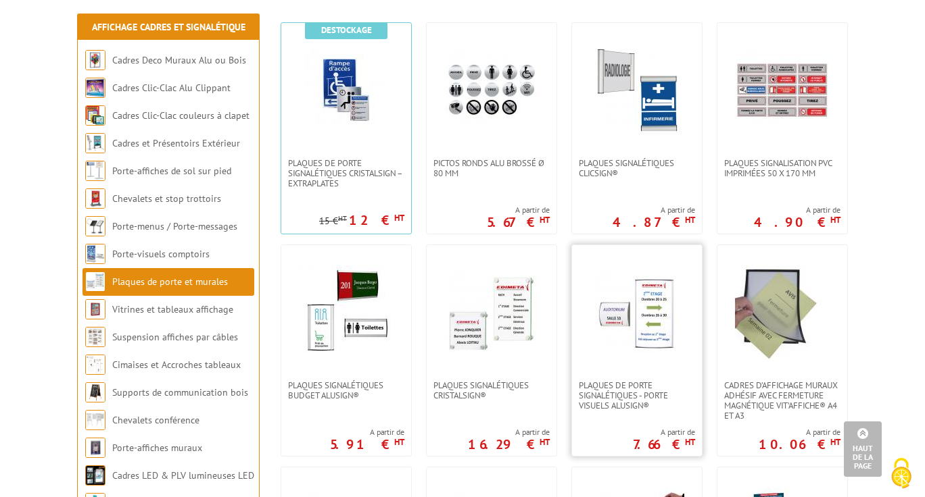
scroll to position [276, 0]
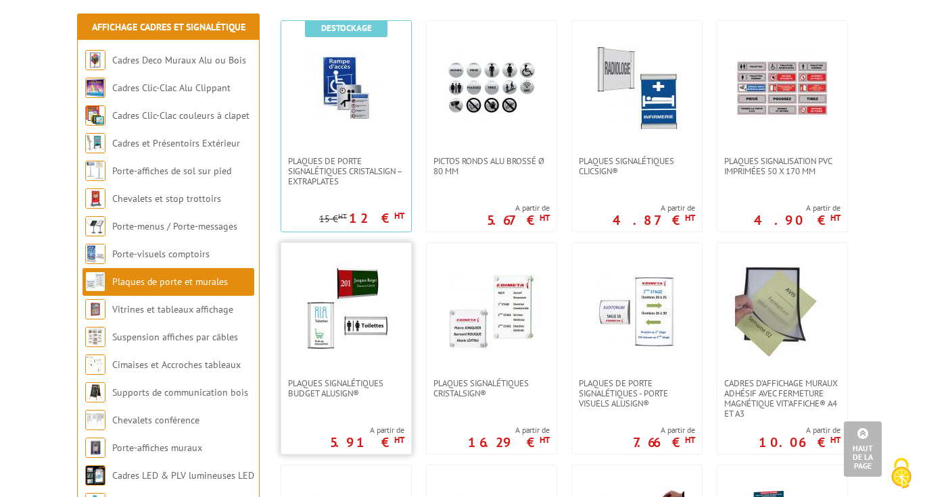
click at [321, 306] on img at bounding box center [346, 311] width 95 height 95
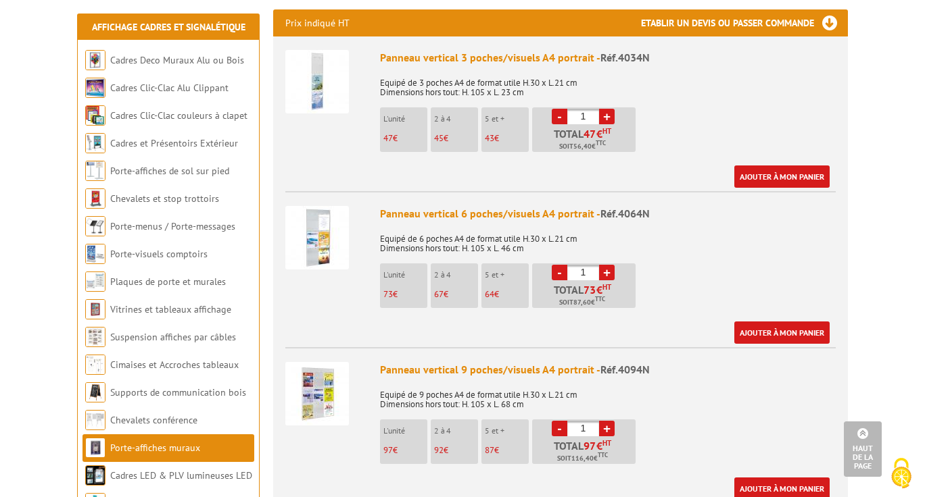
scroll to position [572, 0]
